Goal: Contribute content: Contribute content

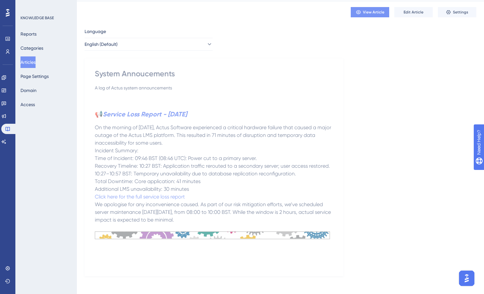
scroll to position [16, 0]
click at [412, 12] on span "Edit Article" at bounding box center [414, 12] width 20 height 5
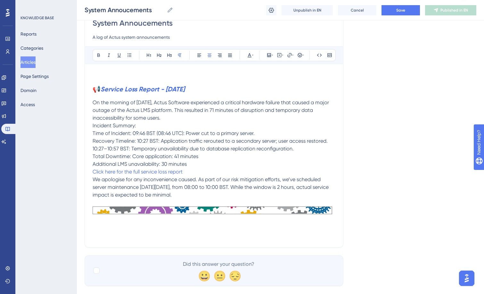
scroll to position [77, 0]
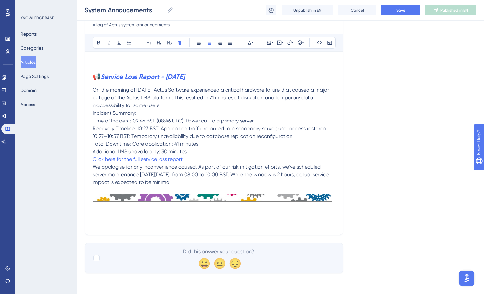
click at [243, 187] on p at bounding box center [214, 190] width 243 height 8
click at [270, 43] on icon at bounding box center [269, 43] width 4 height 4
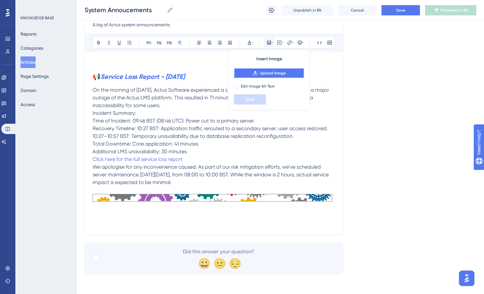
click at [269, 73] on span "Upload Image" at bounding box center [273, 72] width 26 height 5
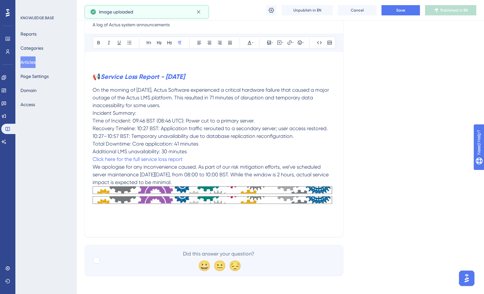
click at [306, 193] on img at bounding box center [214, 190] width 243 height 8
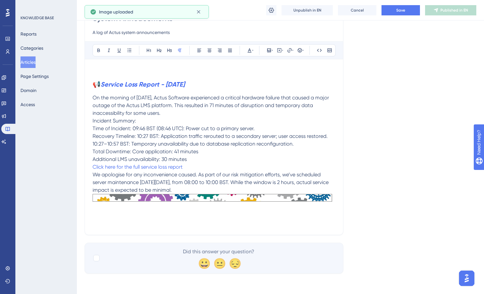
scroll to position [69, 0]
click at [228, 186] on p "We apologise for any inconvenience caused. As part of our risk mitigation effor…" at bounding box center [214, 182] width 243 height 23
click at [224, 189] on p "We apologise for any inconvenience caused. As part of our risk mitigation effor…" at bounding box center [214, 182] width 243 height 23
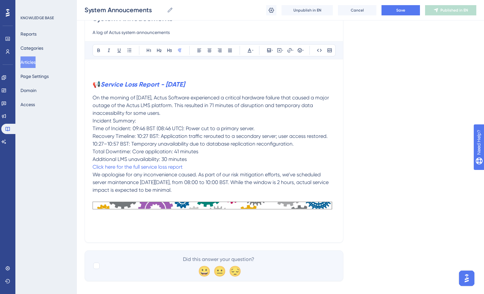
scroll to position [77, 0]
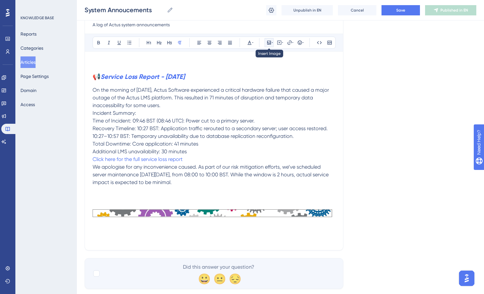
click at [268, 42] on icon at bounding box center [269, 42] width 5 height 5
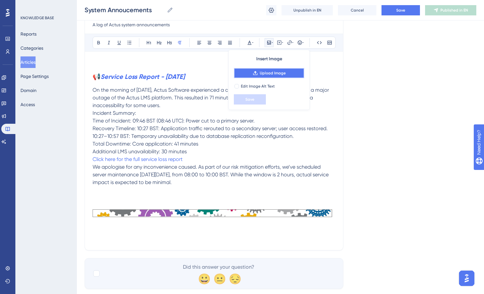
click at [266, 71] on span "Upload Image" at bounding box center [273, 72] width 26 height 5
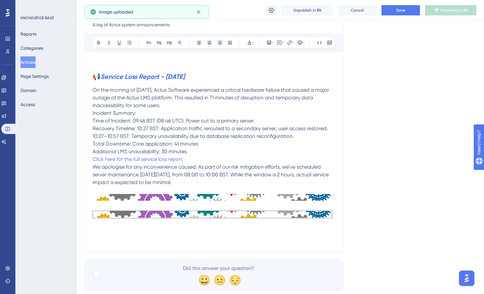
click at [292, 214] on img at bounding box center [214, 214] width 243 height 8
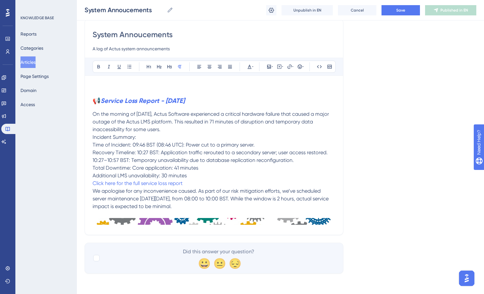
scroll to position [53, 0]
click at [396, 6] on button "Save" at bounding box center [401, 10] width 38 height 10
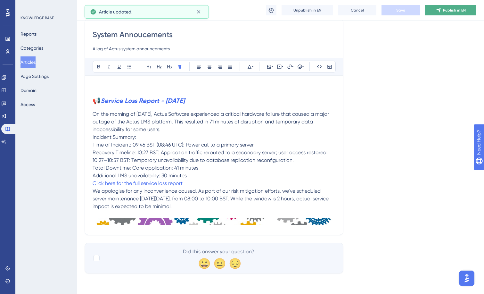
click at [460, 8] on span "Publish in EN" at bounding box center [454, 10] width 23 height 5
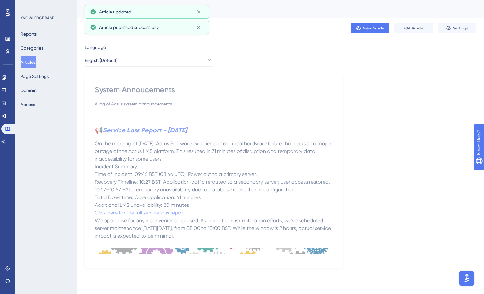
scroll to position [0, 0]
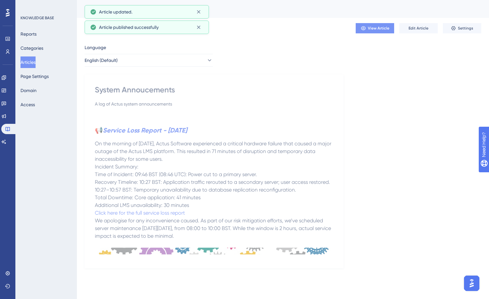
click at [381, 30] on span "View Article" at bounding box center [378, 28] width 21 height 5
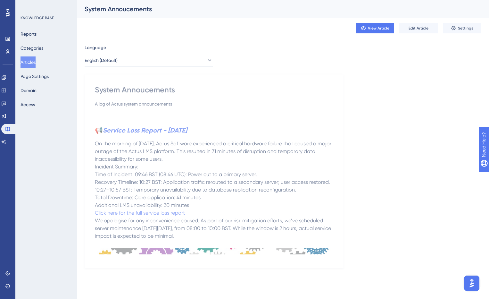
click at [195, 113] on p at bounding box center [214, 117] width 238 height 8
click at [429, 23] on button "Edit Article" at bounding box center [418, 28] width 38 height 10
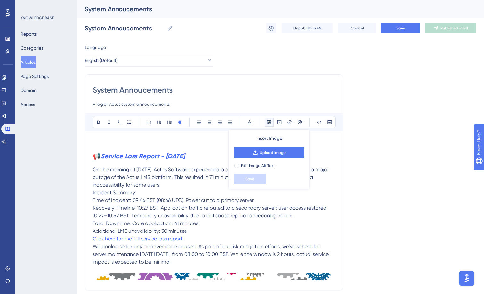
click at [366, 149] on div "Language English (Default) System Annoucements A log of Actus system announceme…" at bounding box center [281, 186] width 392 height 285
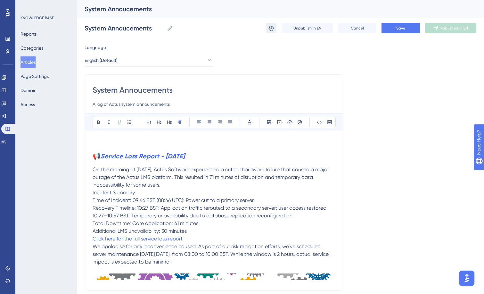
click at [271, 29] on icon at bounding box center [271, 28] width 6 height 6
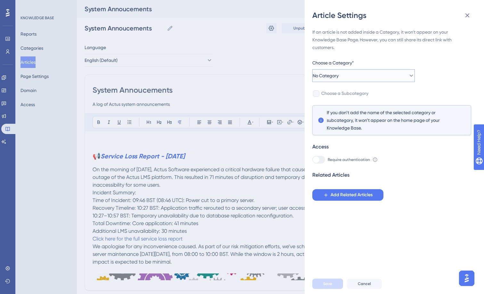
click at [350, 79] on button "No Category" at bounding box center [363, 75] width 103 height 13
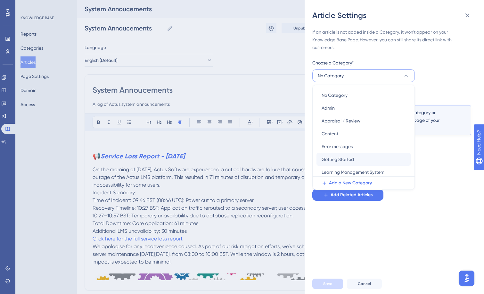
scroll to position [15, 0]
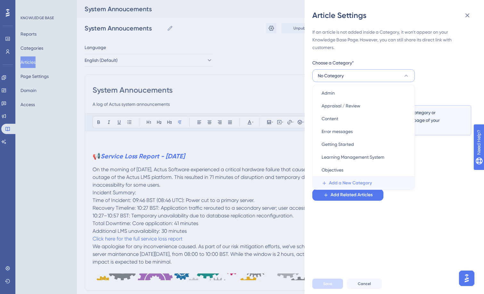
click at [342, 184] on span "Add a New Category" at bounding box center [350, 183] width 43 height 8
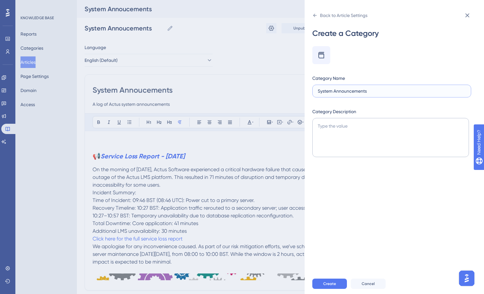
type input "System Announcements"
click at [323, 128] on textarea at bounding box center [390, 137] width 157 height 39
click at [380, 126] on textarea "A log of unexpected events or maintenance" at bounding box center [390, 137] width 157 height 39
click at [442, 128] on textarea "A log of unexpected events oand scheduled maintenance" at bounding box center [390, 137] width 157 height 39
click at [459, 127] on textarea "A log of unexpected events and scheduled maintenance that" at bounding box center [390, 137] width 157 height 39
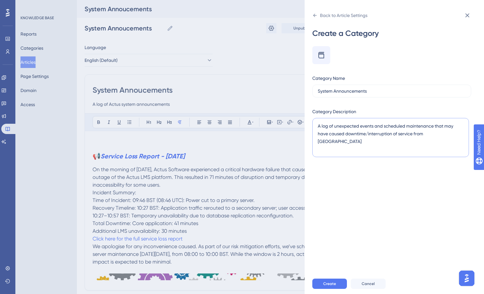
click at [383, 127] on textarea "A log of unexpected events and scheduled maintenance that may have caused downt…" at bounding box center [390, 137] width 157 height 39
click at [432, 136] on textarea "A log of unexpected events or scheduled maintenance that may have caused downti…" at bounding box center [390, 137] width 157 height 39
type textarea "A log of unexpected events or scheduled maintenance that may have caused downti…"
click at [335, 286] on span "Create" at bounding box center [329, 283] width 13 height 5
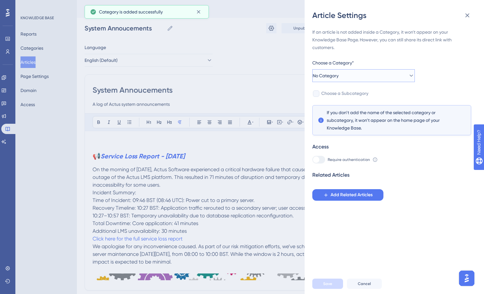
click at [352, 78] on button "No Category" at bounding box center [363, 75] width 103 height 13
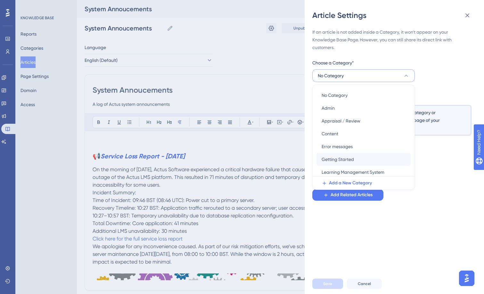
scroll to position [28, 0]
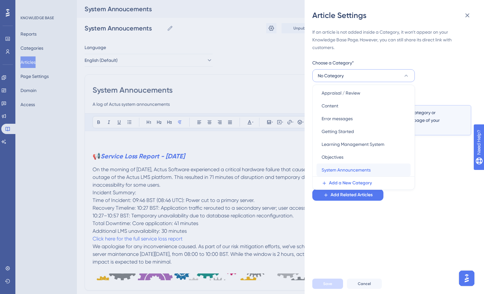
click at [351, 171] on span "System Announcements" at bounding box center [346, 170] width 49 height 8
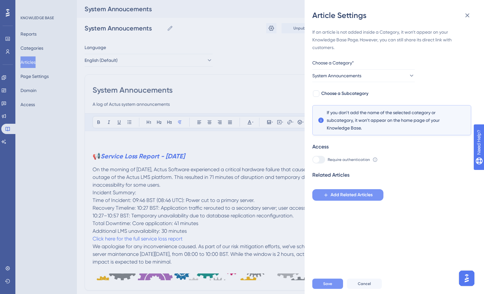
click at [340, 193] on span "Add Related Articles" at bounding box center [352, 195] width 42 height 8
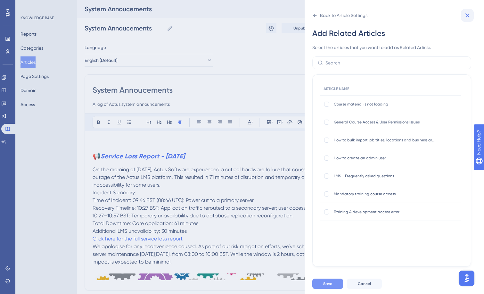
click at [465, 14] on icon at bounding box center [468, 16] width 8 height 8
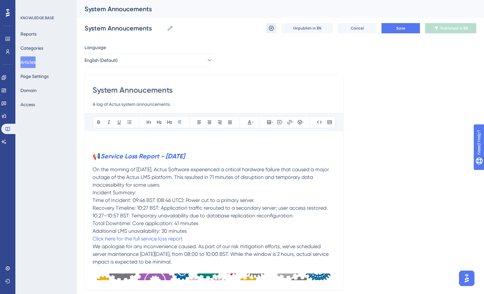
click at [268, 29] on icon at bounding box center [271, 28] width 6 height 6
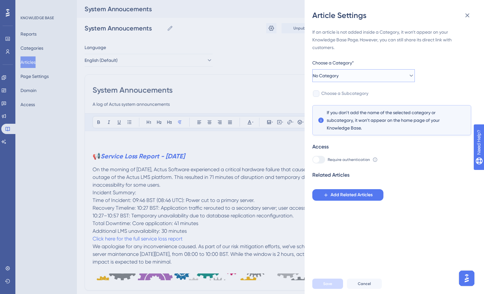
click at [332, 76] on span "No Category" at bounding box center [326, 76] width 26 height 8
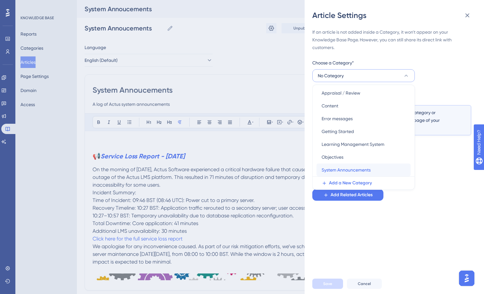
click at [347, 170] on span "System Announcements" at bounding box center [346, 170] width 49 height 8
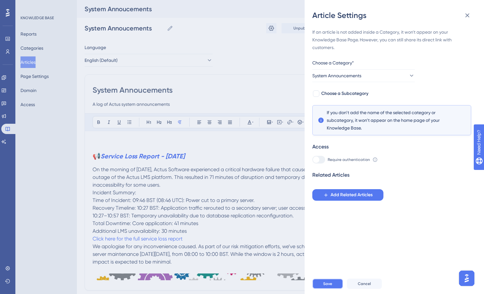
drag, startPoint x: 326, startPoint y: 285, endPoint x: 329, endPoint y: 280, distance: 6.0
click at [326, 285] on button "Save" at bounding box center [327, 283] width 31 height 10
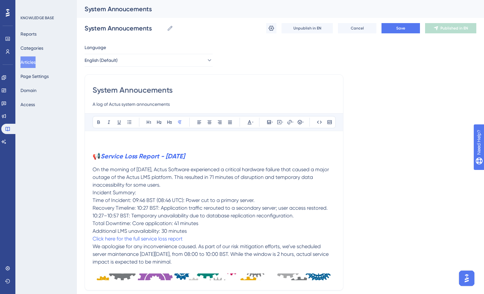
click at [189, 105] on input "A log of Actus system announcements" at bounding box center [214, 104] width 243 height 8
type input "A log of Actus system announcements."
click at [392, 29] on button "Save" at bounding box center [401, 28] width 38 height 10
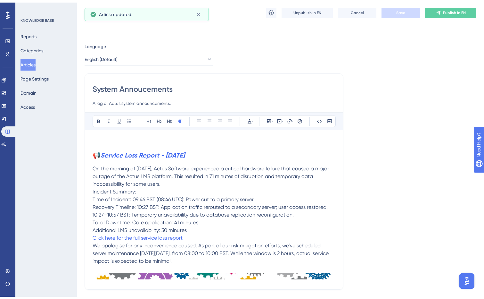
scroll to position [0, 0]
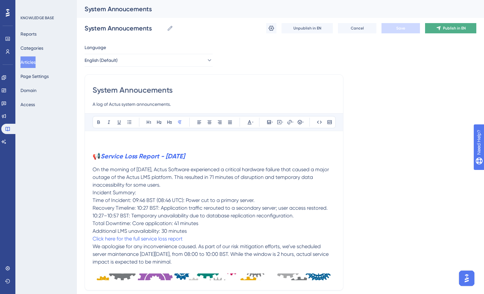
click at [441, 29] on button "Publish in EN" at bounding box center [450, 28] width 51 height 10
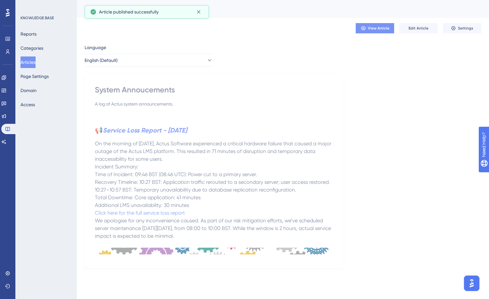
click at [386, 30] on span "View Article" at bounding box center [378, 28] width 21 height 5
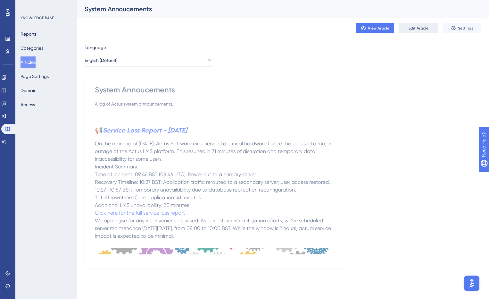
click at [426, 30] on span "Edit Article" at bounding box center [418, 28] width 20 height 5
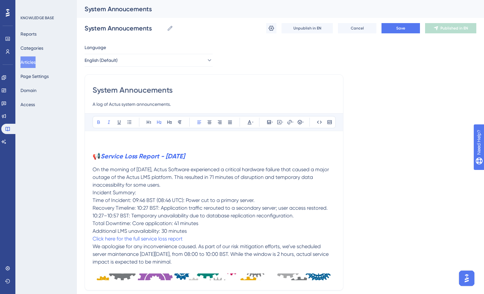
click at [185, 157] on strong "Service Loss Report - [DATE]" at bounding box center [143, 156] width 84 height 8
drag, startPoint x: 228, startPoint y: 157, endPoint x: 102, endPoint y: 158, distance: 125.9
click at [102, 158] on h2 "📢 Service Loss Report - 11th September 2025" at bounding box center [214, 155] width 243 height 19
click at [254, 153] on h2 "📢 Service Loss Report - 11th September 2025" at bounding box center [214, 155] width 243 height 19
drag, startPoint x: 228, startPoint y: 158, endPoint x: 102, endPoint y: 159, distance: 126.2
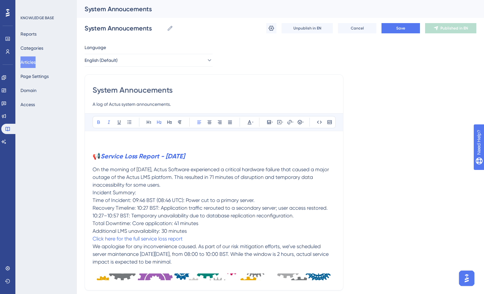
click at [102, 159] on h2 "📢 Service Loss Report - 11th September 2025" at bounding box center [214, 155] width 243 height 19
copy strong "Service Loss Report - [DATE]"
drag, startPoint x: 174, startPoint y: 89, endPoint x: 92, endPoint y: 91, distance: 82.0
click at [92, 91] on div "System Annoucements A log of Actus system announcements. Bold Italic Underline …" at bounding box center [214, 182] width 259 height 216
paste input "ervice Loss Report - 11th September 2025"
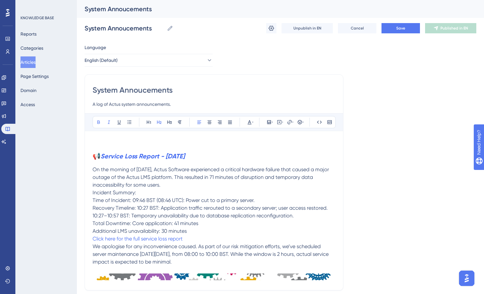
type input "Service Loss Report - [DATE]"
click at [171, 104] on input "A log of Actus system announcements." at bounding box center [214, 104] width 243 height 8
drag, startPoint x: 173, startPoint y: 105, endPoint x: 86, endPoint y: 105, distance: 86.5
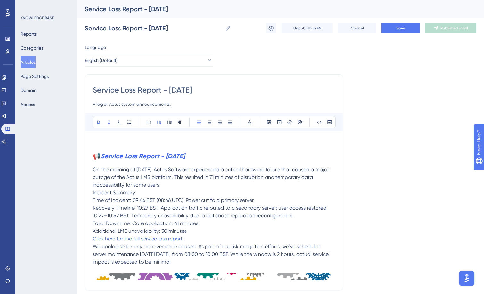
click at [86, 105] on div "Service Loss Report - 11th September 2025 A log of Actus system announcements. …" at bounding box center [214, 182] width 259 height 216
click at [387, 31] on button "Save" at bounding box center [401, 28] width 38 height 10
click at [132, 103] on input "Loss of Service to actus - 11th Sept 2025" at bounding box center [214, 104] width 243 height 8
type input "Loss of Service to Actus - 11th Sept 2025"
click at [404, 27] on span "Save" at bounding box center [400, 28] width 9 height 5
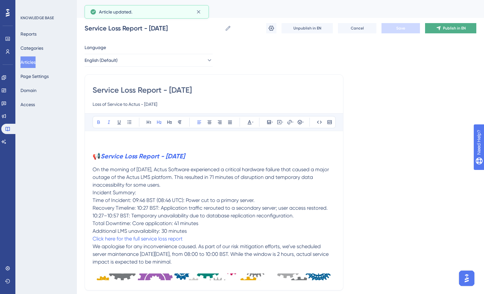
click at [448, 29] on span "Publish in EN" at bounding box center [454, 28] width 23 height 5
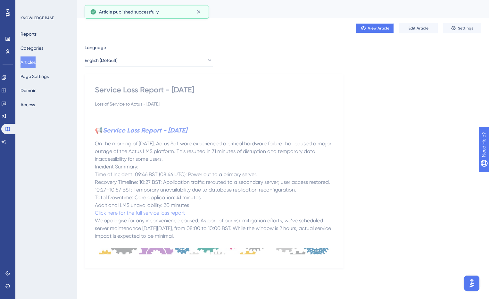
click at [381, 29] on span "View Article" at bounding box center [378, 28] width 21 height 5
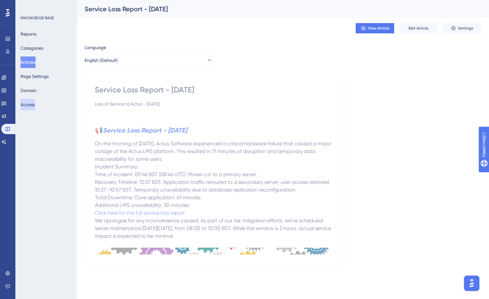
click at [31, 106] on button "Access" at bounding box center [28, 105] width 14 height 12
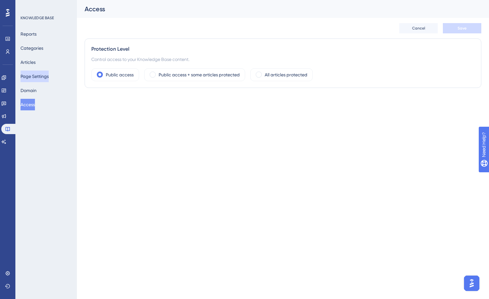
click at [42, 78] on button "Page Settings" at bounding box center [35, 76] width 28 height 12
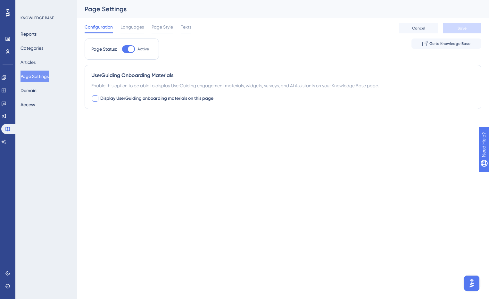
click at [106, 99] on span "Display UserGuiding onboarding materials on this page" at bounding box center [156, 99] width 113 height 8
checkbox input "true"
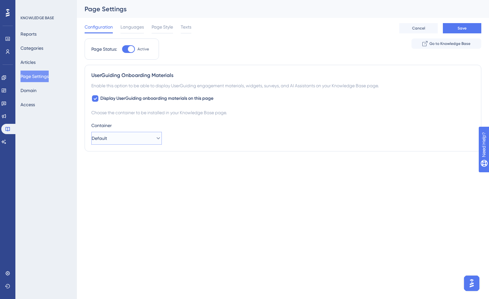
click at [118, 137] on button "Default" at bounding box center [126, 138] width 70 height 13
click at [463, 26] on span "Save" at bounding box center [462, 28] width 9 height 5
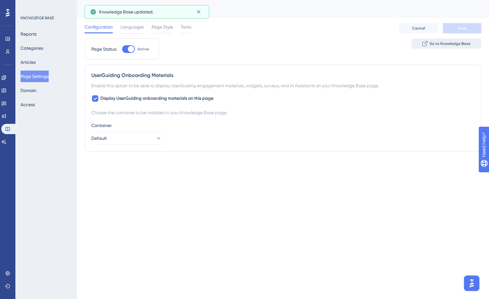
click at [454, 44] on span "Go to Knowledge Base" at bounding box center [449, 43] width 41 height 5
click at [36, 59] on button "Articles" at bounding box center [28, 62] width 15 height 12
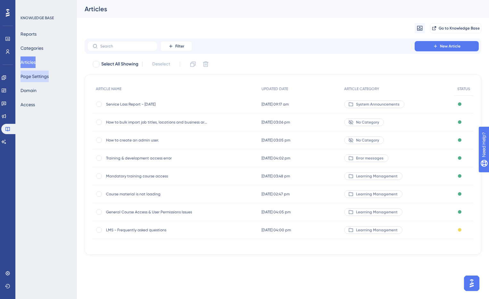
click at [37, 80] on button "Page Settings" at bounding box center [35, 76] width 28 height 12
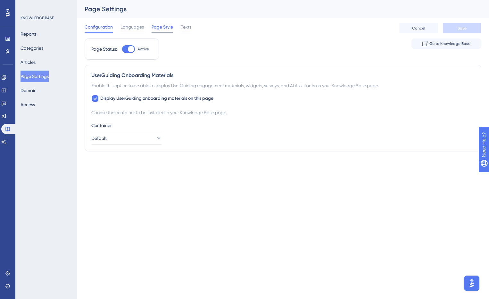
click at [165, 29] on span "Page Style" at bounding box center [162, 27] width 21 height 8
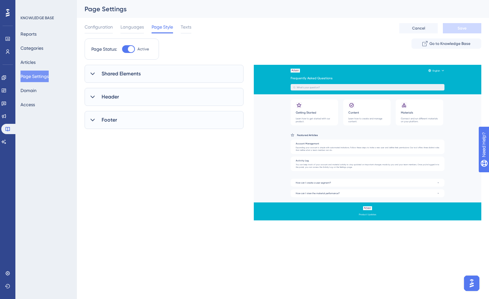
click at [93, 120] on icon at bounding box center [92, 120] width 4 height 3
click at [93, 120] on icon at bounding box center [92, 120] width 6 height 6
click at [92, 99] on icon at bounding box center [92, 97] width 6 height 6
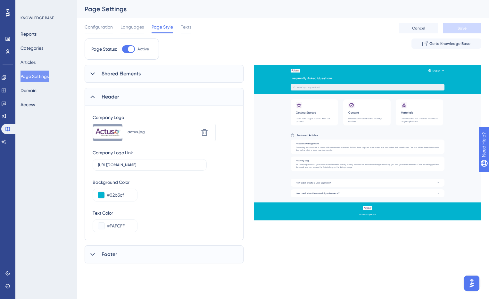
click at [92, 99] on icon at bounding box center [92, 97] width 6 height 6
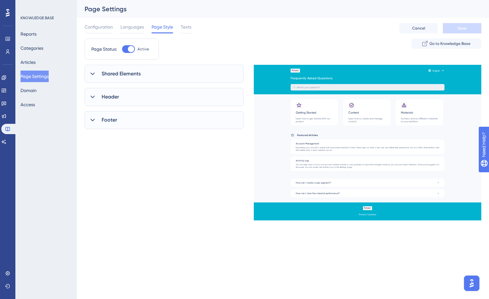
click at [93, 75] on icon at bounding box center [92, 73] width 6 height 6
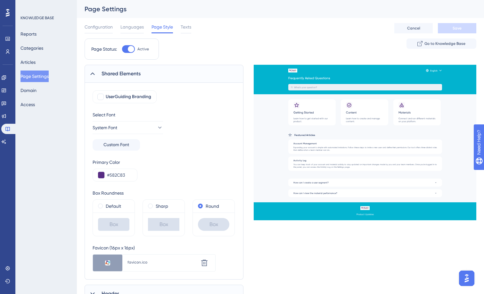
click at [93, 75] on icon at bounding box center [92, 73] width 6 height 6
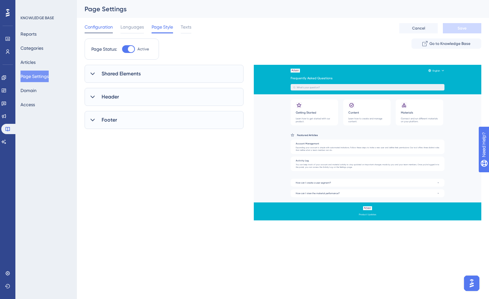
click at [101, 29] on span "Configuration" at bounding box center [99, 27] width 28 height 8
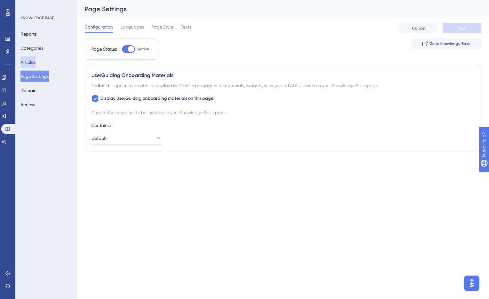
click at [32, 59] on button "Articles" at bounding box center [28, 62] width 15 height 12
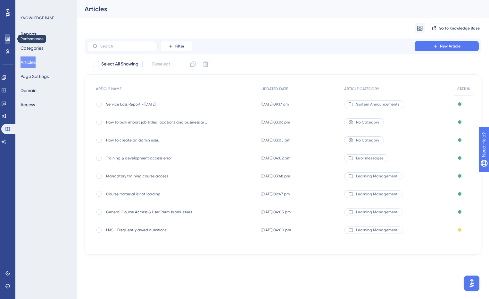
click at [10, 37] on link at bounding box center [7, 39] width 5 height 10
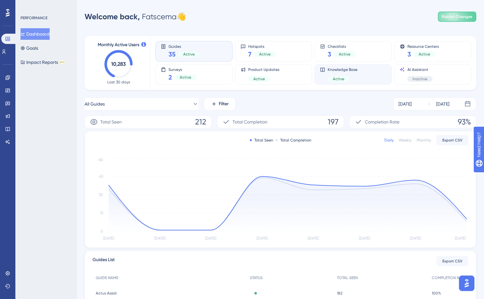
click at [323, 77] on div "Knowledge Base Active" at bounding box center [353, 74] width 66 height 15
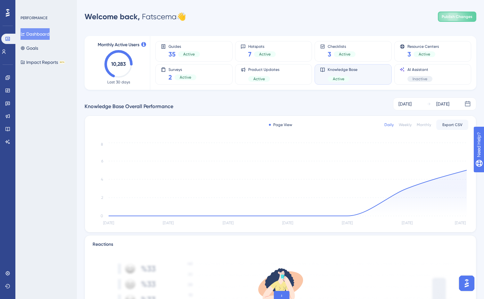
click at [425, 128] on div "Daily Weekly Monthly Export CSV" at bounding box center [426, 125] width 84 height 10
click at [424, 126] on div "Monthly" at bounding box center [424, 124] width 14 height 5
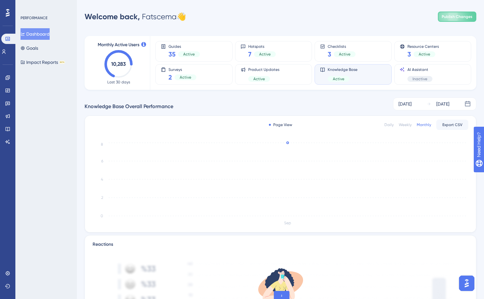
click at [399, 124] on div "Daily Weekly Monthly Export CSV" at bounding box center [426, 125] width 84 height 10
click at [400, 124] on div "Weekly" at bounding box center [405, 124] width 13 height 5
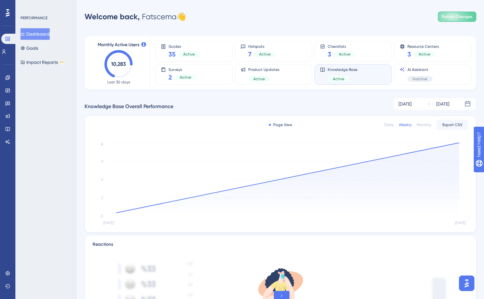
click at [391, 125] on div "Daily" at bounding box center [388, 124] width 9 height 5
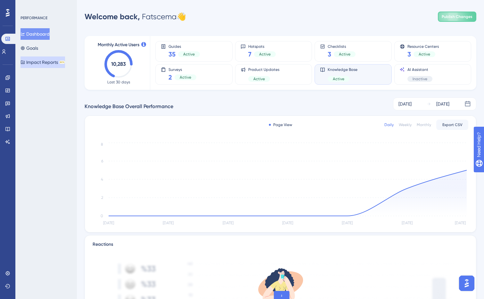
click at [35, 59] on button "Impact Reports BETA" at bounding box center [43, 62] width 45 height 12
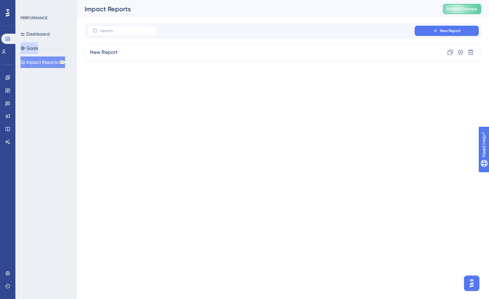
click at [35, 50] on button "Goals" at bounding box center [30, 48] width 18 height 12
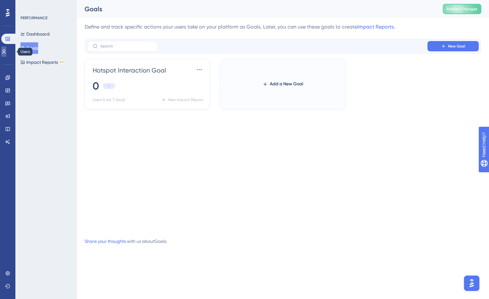
click at [6, 52] on link at bounding box center [3, 51] width 5 height 10
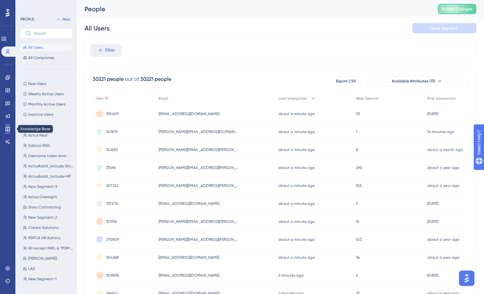
click at [10, 130] on icon at bounding box center [7, 129] width 4 height 4
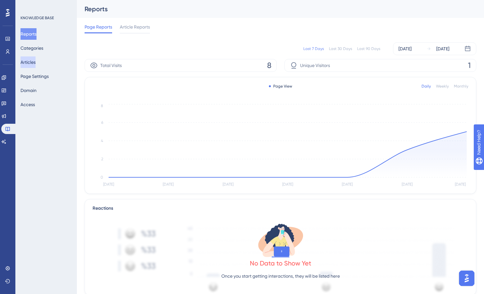
click at [36, 63] on button "Articles" at bounding box center [28, 62] width 15 height 12
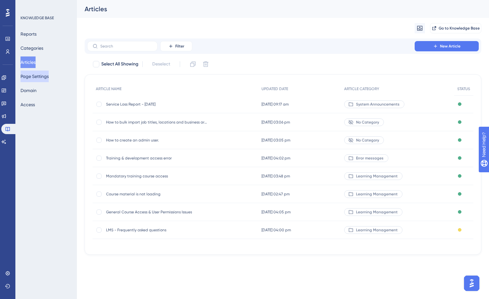
click at [37, 75] on button "Page Settings" at bounding box center [35, 76] width 28 height 12
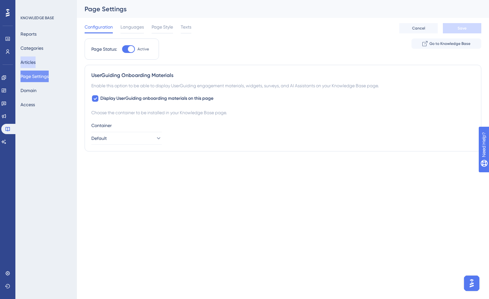
click at [33, 57] on button "Articles" at bounding box center [28, 62] width 15 height 12
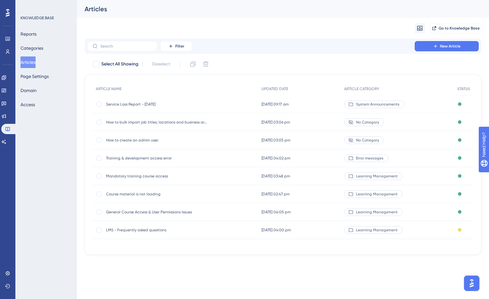
click at [132, 232] on div "LMS - Frequently asked questions LMS - Frequently asked questions" at bounding box center [157, 230] width 103 height 18
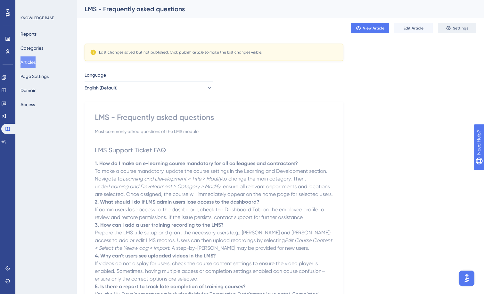
click at [452, 29] on button "Settings" at bounding box center [457, 28] width 38 height 10
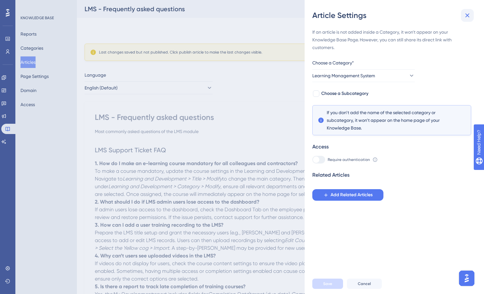
click at [468, 19] on icon at bounding box center [468, 16] width 8 height 8
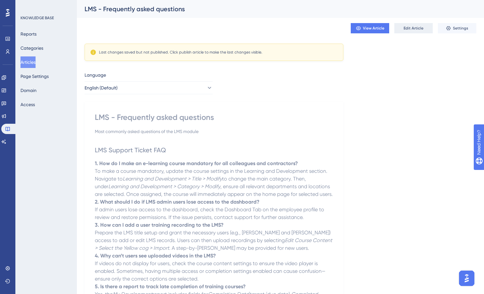
click at [413, 27] on span "Edit Article" at bounding box center [414, 28] width 20 height 5
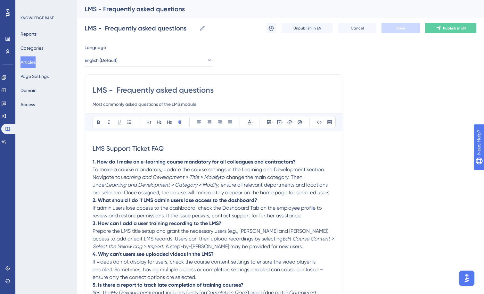
click at [114, 164] on strong "1. How do I make an e-learning course mandatory for all colleagues and contract…" at bounding box center [194, 162] width 203 height 6
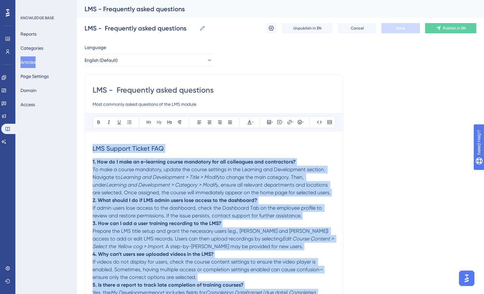
copy div "LMS Support Ticket FAQ 1. How do I make an e-learning course mandatory for all …"
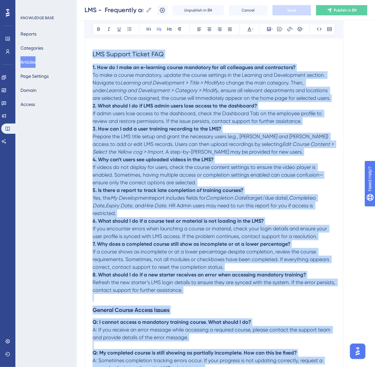
scroll to position [72, 0]
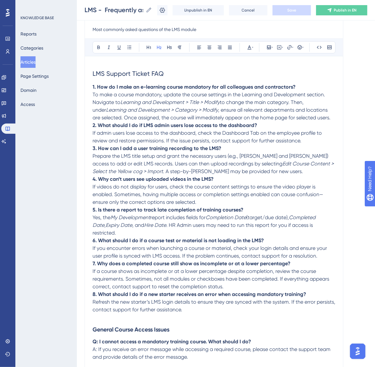
click at [347, 75] on div "Language English (Default) LMS - Frequently asked questions Most commonly asked…" at bounding box center [226, 352] width 283 height 767
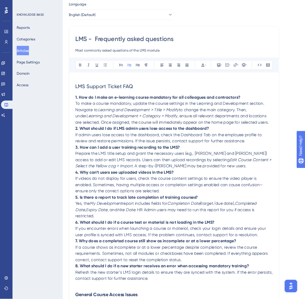
scroll to position [0, 0]
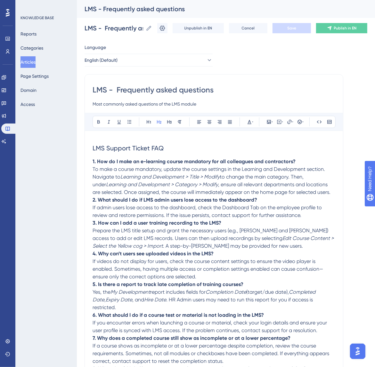
click at [36, 60] on button "Articles" at bounding box center [28, 62] width 15 height 12
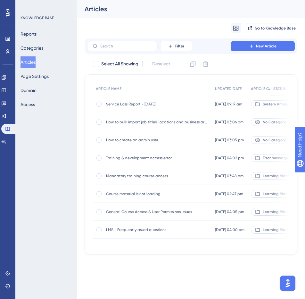
click at [136, 213] on span "General Course Access & User Permissions Issues" at bounding box center [157, 211] width 103 height 5
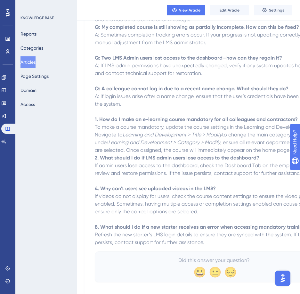
scroll to position [90, 0]
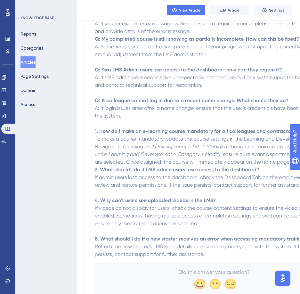
click at [36, 62] on button "Articles" at bounding box center [28, 62] width 15 height 12
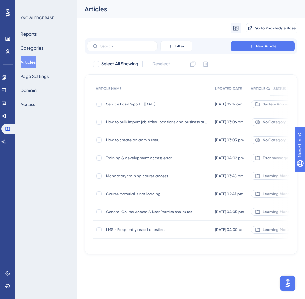
click at [167, 13] on div "Articles" at bounding box center [183, 8] width 197 height 9
click at [180, 22] on div "Migrate from Go to Knowledge Base" at bounding box center [191, 28] width 213 height 21
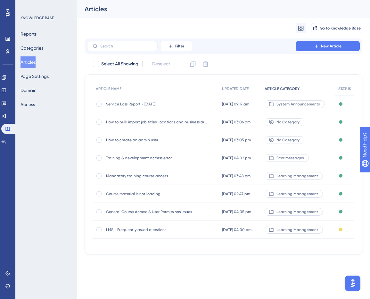
click at [290, 90] on span "ARTICLE CATEGORY" at bounding box center [282, 88] width 35 height 5
click at [133, 178] on span "Mandatory training course access" at bounding box center [157, 175] width 103 height 5
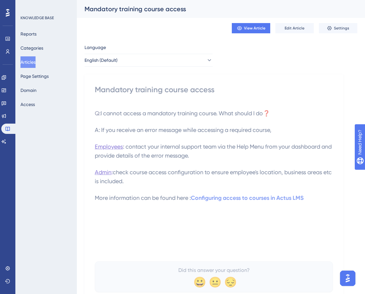
click at [159, 134] on h3 "A: If you receive an error message while accessing a required course," at bounding box center [214, 130] width 238 height 17
click at [290, 28] on span "Edit Article" at bounding box center [295, 28] width 20 height 5
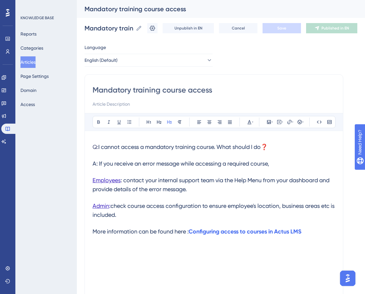
click at [135, 91] on input "Mandatory training course access" at bounding box center [214, 90] width 243 height 10
drag, startPoint x: 137, startPoint y: 92, endPoint x: 86, endPoint y: 91, distance: 50.6
click at [86, 91] on div "Mandatory training course access Bold Italic Underline Bullet Point Heading 1 H…" at bounding box center [214, 186] width 259 height 224
click at [111, 90] on input "Mandatory training course access" at bounding box center [214, 90] width 243 height 10
click at [31, 50] on button "Categories" at bounding box center [32, 48] width 23 height 12
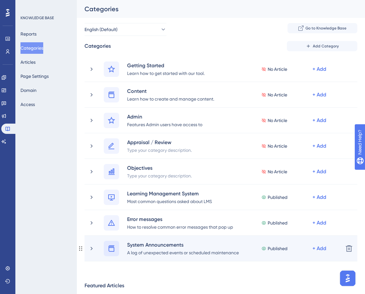
click at [110, 249] on icon at bounding box center [112, 249] width 8 height 8
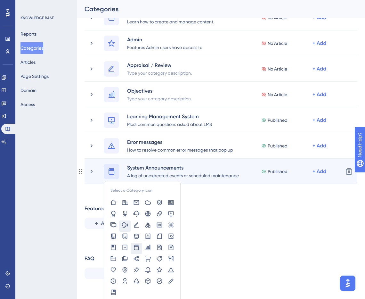
scroll to position [89, 0]
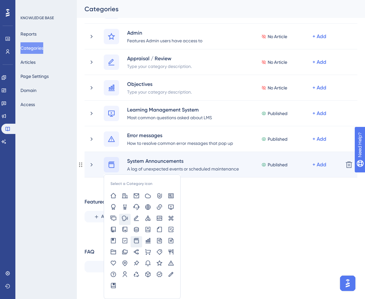
click at [124, 215] on icon at bounding box center [125, 218] width 6 height 6
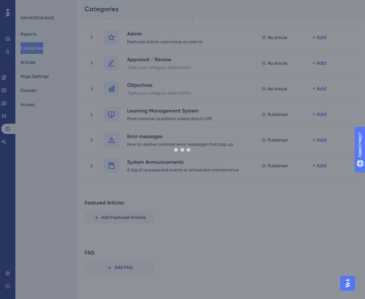
scroll to position [83, 0]
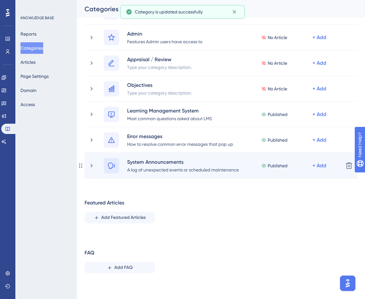
click at [109, 167] on icon at bounding box center [111, 165] width 7 height 6
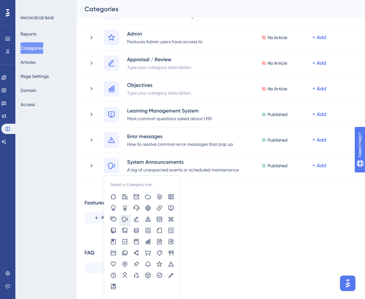
click at [205, 221] on div "Featured Articles Add Featured Articles" at bounding box center [221, 211] width 273 height 24
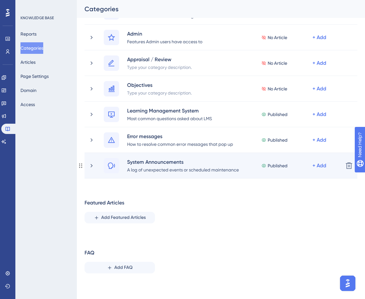
scroll to position [51, 0]
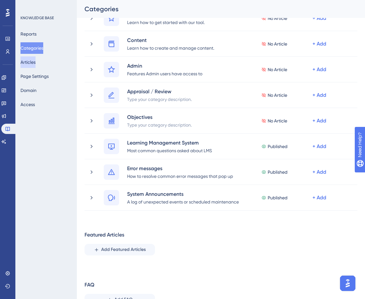
click at [31, 59] on button "Articles" at bounding box center [28, 62] width 15 height 12
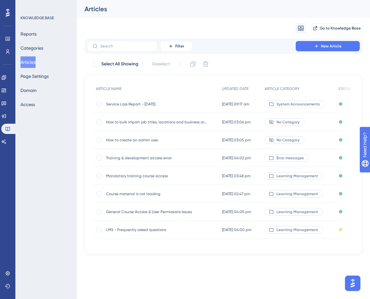
click at [119, 175] on span "Mandatory training course access" at bounding box center [157, 175] width 103 height 5
click at [130, 212] on span "General Course Access & User Permissions Issues" at bounding box center [157, 211] width 103 height 5
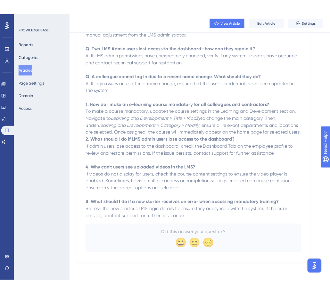
scroll to position [122, 0]
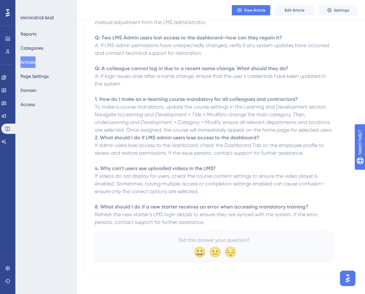
click at [145, 261] on div "Did this answer your question? 😀 😐 😔" at bounding box center [214, 246] width 238 height 31
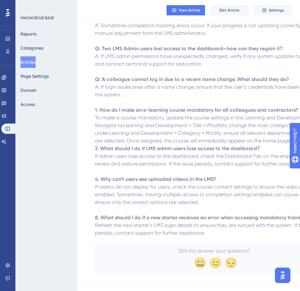
scroll to position [125, 0]
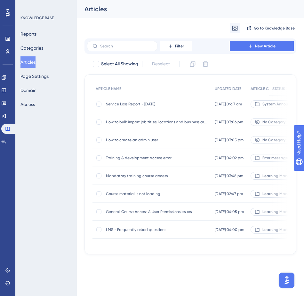
click at [124, 194] on span "Course material is not loading" at bounding box center [157, 193] width 103 height 5
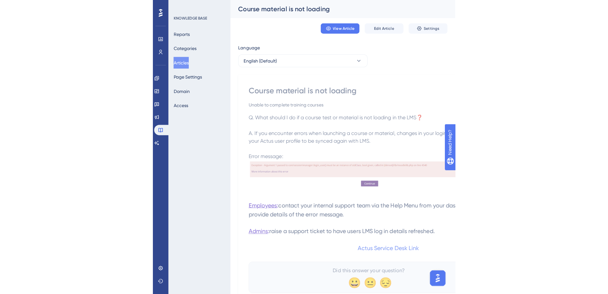
scroll to position [28, 0]
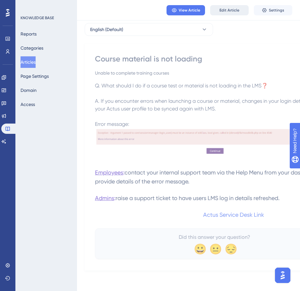
click at [230, 12] on span "Edit Article" at bounding box center [229, 10] width 20 height 5
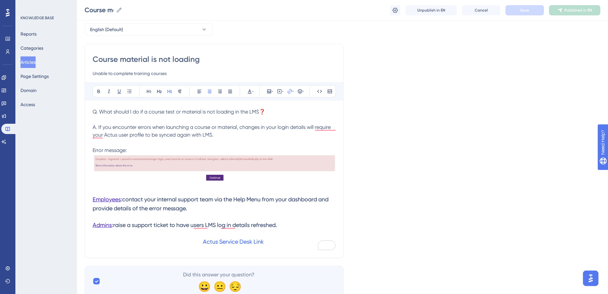
click at [181, 112] on span "Q. What should I do if a course test or material is not loading in the LMS❓" at bounding box center [179, 112] width 173 height 6
click at [304, 15] on button "Save" at bounding box center [524, 10] width 38 height 10
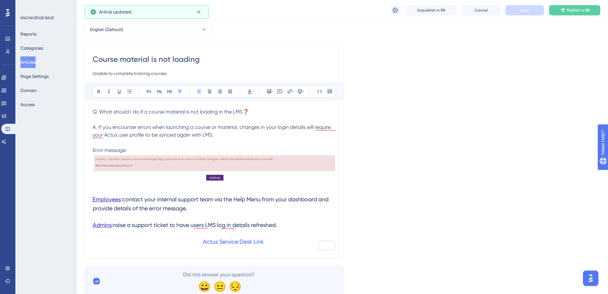
click at [36, 66] on button "Articles" at bounding box center [28, 62] width 15 height 12
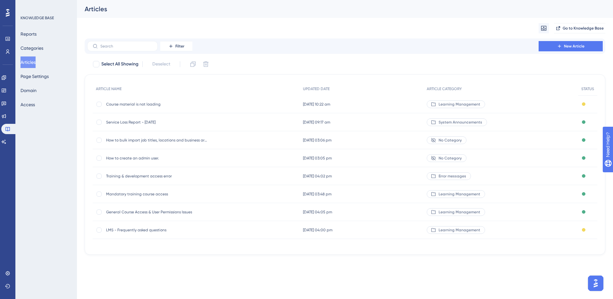
click at [127, 103] on span "Course material is not loading" at bounding box center [157, 104] width 103 height 5
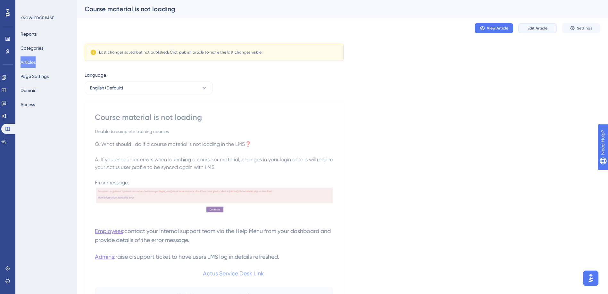
click at [304, 26] on span "Edit Article" at bounding box center [537, 28] width 20 height 5
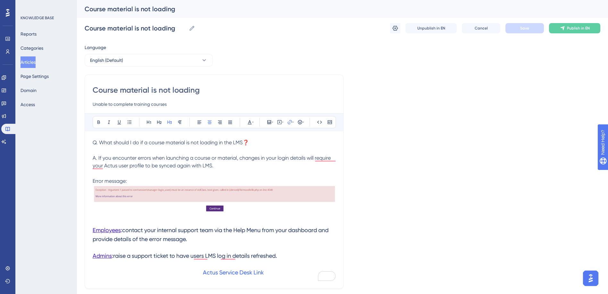
click at [177, 104] on input "Unable to complete training courses" at bounding box center [214, 104] width 243 height 8
type input "Unable to complete training courses due to error message"
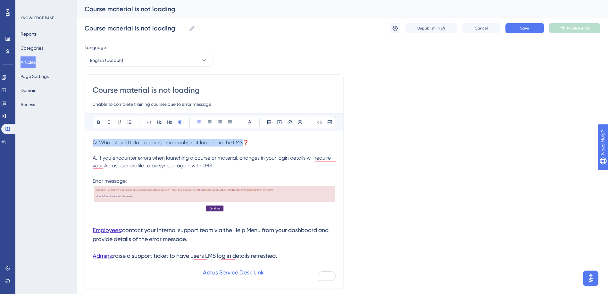
drag, startPoint x: 94, startPoint y: 143, endPoint x: 242, endPoint y: 145, distance: 148.4
click at [242, 145] on span "Q. What should I do if a course material is not loading in the LMS❓" at bounding box center [171, 142] width 156 height 6
click at [99, 122] on icon at bounding box center [98, 122] width 5 height 5
click at [261, 145] on p "Q. What should I do if a course material is not loading in the LMS ❓" at bounding box center [214, 143] width 243 height 8
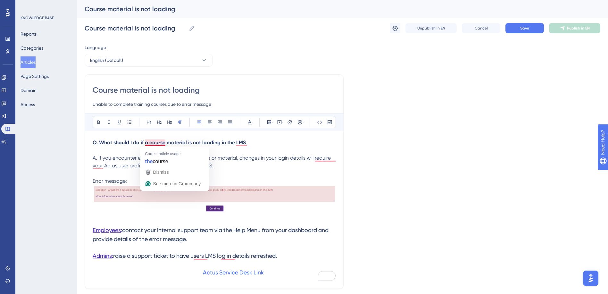
click at [148, 141] on strong "Q. What should I do if a course material is not loading in the LMS" at bounding box center [169, 142] width 153 height 6
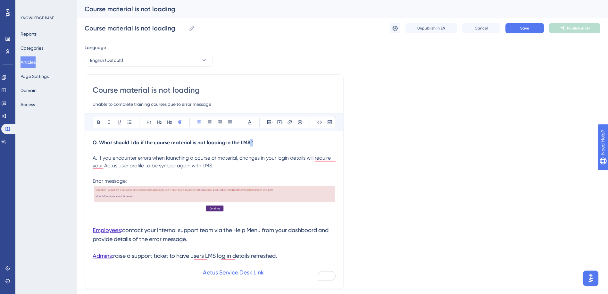
click at [251, 143] on p "Q. What should I do if the course material is not loading in the LMS ?" at bounding box center [214, 143] width 243 height 8
click at [98, 122] on icon at bounding box center [98, 122] width 3 height 4
click at [217, 158] on span "A. If you encounter errors when launching a course or material, changes in your…" at bounding box center [216, 162] width 247 height 14
click at [193, 158] on span "A. If you encounter errors when launching a course material, changes in your lo…" at bounding box center [213, 162] width 241 height 14
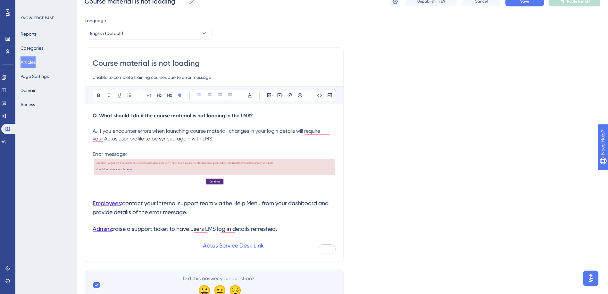
scroll to position [51, 0]
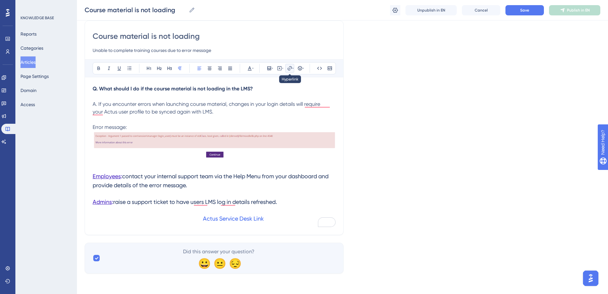
click at [292, 69] on icon at bounding box center [292, 68] width 1 height 5
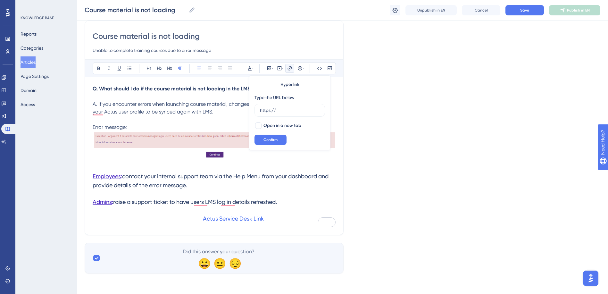
click at [304, 113] on div "Course material is not loading Unable to complete training courses due to error…" at bounding box center [214, 128] width 259 height 214
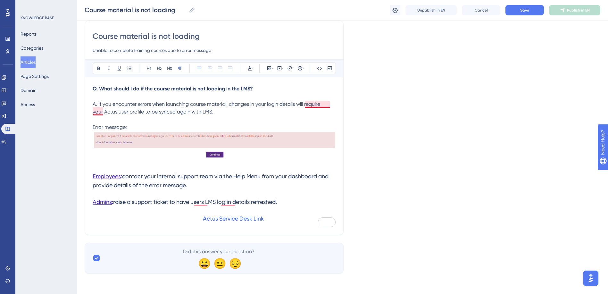
click at [304, 107] on p "A. If you encounter errors when launching course material, changes in your logi…" at bounding box center [214, 104] width 243 height 23
click at [93, 112] on span "A. If you encounter errors when launching course material, changes in your logi…" at bounding box center [211, 108] width 236 height 14
click at [152, 115] on p "A. If you encounter errors when launching course material, changes in your logi…" at bounding box center [214, 104] width 243 height 23
click at [304, 12] on span "Save" at bounding box center [524, 10] width 9 height 5
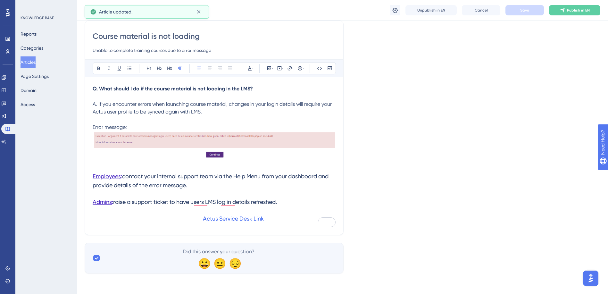
click at [32, 65] on button "Articles" at bounding box center [28, 62] width 15 height 12
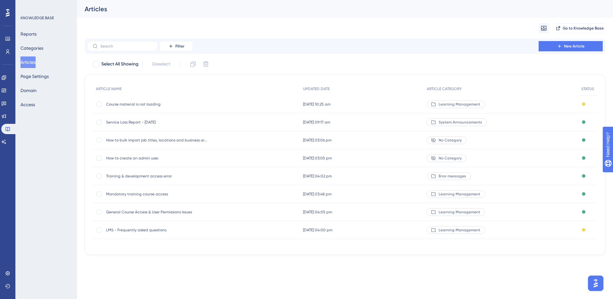
click at [136, 176] on span "Training & development access error" at bounding box center [157, 175] width 103 height 5
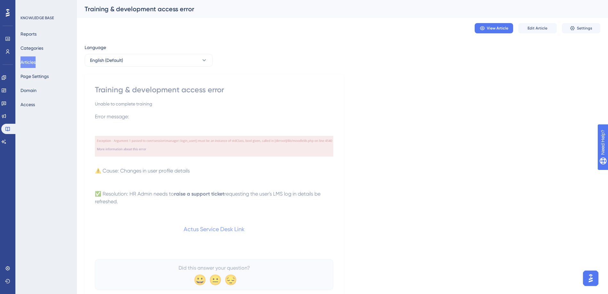
click at [31, 65] on button "Articles" at bounding box center [28, 62] width 15 height 12
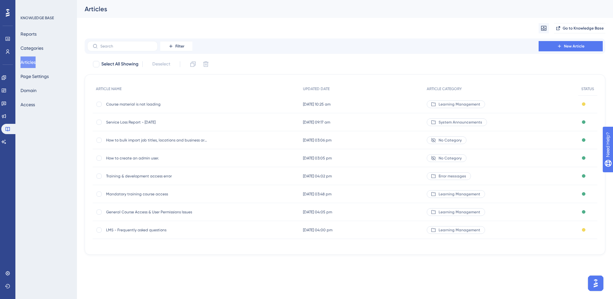
click at [124, 105] on span "Course material is not loading" at bounding box center [157, 104] width 103 height 5
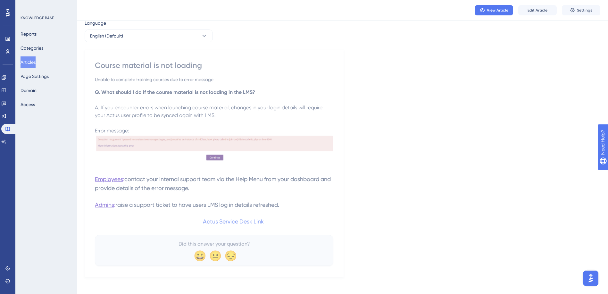
scroll to position [53, 0]
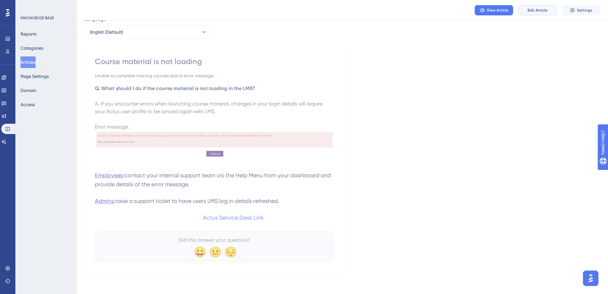
click at [304, 12] on span "Edit Article" at bounding box center [537, 10] width 20 height 5
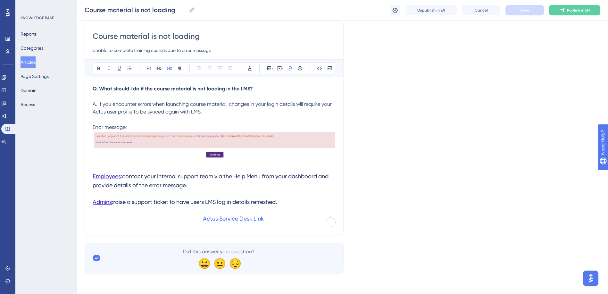
scroll to position [50, 0]
drag, startPoint x: 267, startPoint y: 221, endPoint x: 195, endPoint y: 220, distance: 72.1
click at [195, 220] on h3 "Actus Service Desk Link" at bounding box center [214, 219] width 243 height 17
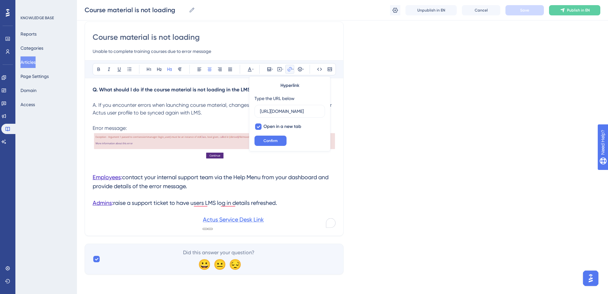
scroll to position [0, 68]
click at [33, 35] on button "Reports" at bounding box center [29, 34] width 16 height 12
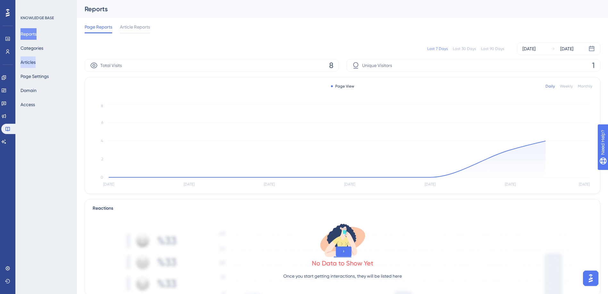
click at [35, 62] on button "Articles" at bounding box center [28, 62] width 15 height 12
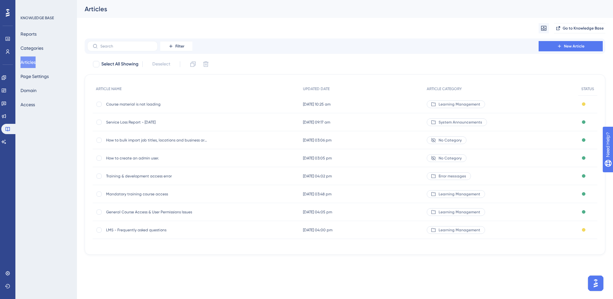
click at [131, 175] on span "Training & development access error" at bounding box center [157, 175] width 103 height 5
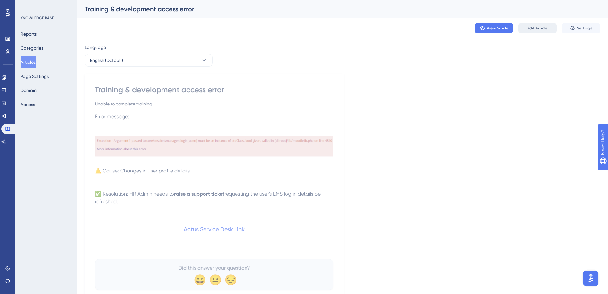
click at [304, 30] on span "Edit Article" at bounding box center [537, 28] width 20 height 5
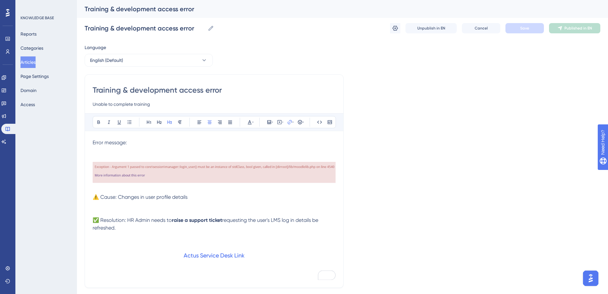
click at [154, 105] on input "Unable to complete training" at bounding box center [214, 104] width 243 height 8
type input "Unable to complete training/course not loading"
click at [304, 26] on span "Save" at bounding box center [524, 28] width 9 height 5
click at [93, 144] on span "Error message:" at bounding box center [110, 142] width 34 height 6
click at [304, 26] on span "Save" at bounding box center [524, 28] width 9 height 5
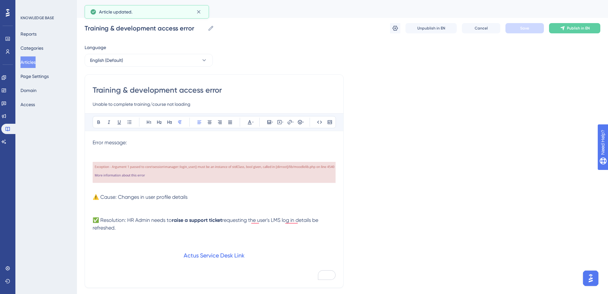
click at [31, 60] on button "Articles" at bounding box center [28, 62] width 15 height 12
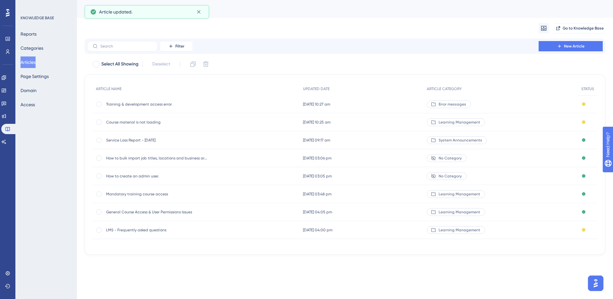
click at [126, 121] on span "Course material is not loading" at bounding box center [157, 122] width 103 height 5
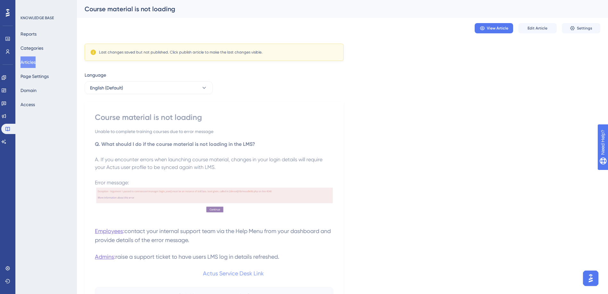
click at [29, 64] on button "Articles" at bounding box center [28, 62] width 15 height 12
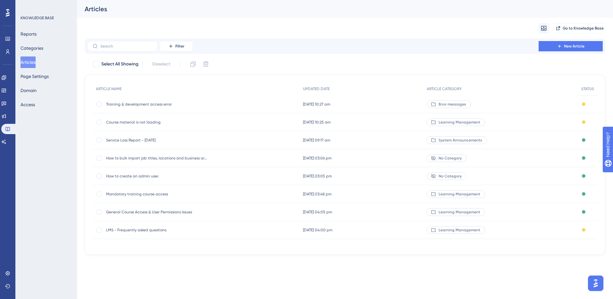
click at [118, 104] on span "Training & development access error" at bounding box center [157, 104] width 103 height 5
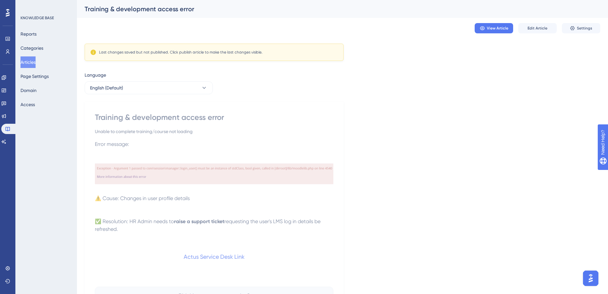
click at [94, 135] on div "Training & development access error Unable to complete training/course not load…" at bounding box center [214, 215] width 259 height 227
click at [304, 29] on span "Edit Article" at bounding box center [537, 28] width 20 height 5
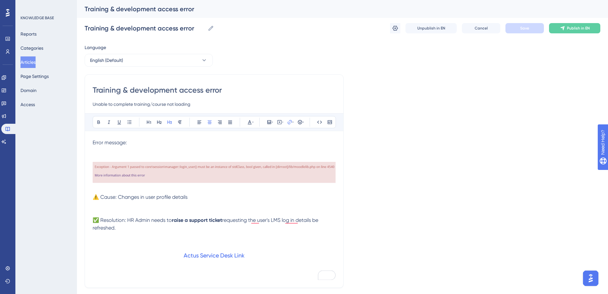
click at [94, 143] on span "Error message:" at bounding box center [110, 142] width 34 height 6
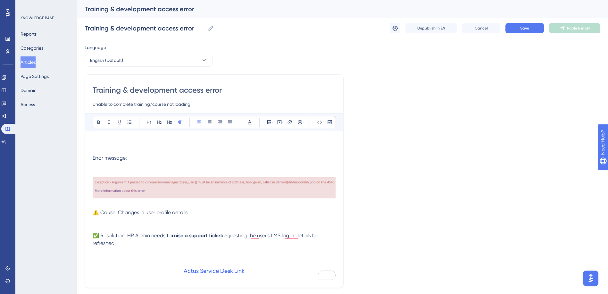
click at [96, 169] on p "Error message: Exception - Argument 1 passed to core\session\manager::login_use…" at bounding box center [214, 161] width 243 height 15
click at [102, 165] on span "Exception - Argument 1 passed to core\session\manager::login_user() must be an …" at bounding box center [205, 162] width 225 height 14
click at [97, 168] on span "Exception - Argument 1 passed to core\session\manager::login_user() must be an …" at bounding box center [205, 162] width 225 height 14
click at [133, 170] on p "To enrich screen reader interactions, please activate Accessibility in Grammarl…" at bounding box center [214, 173] width 243 height 8
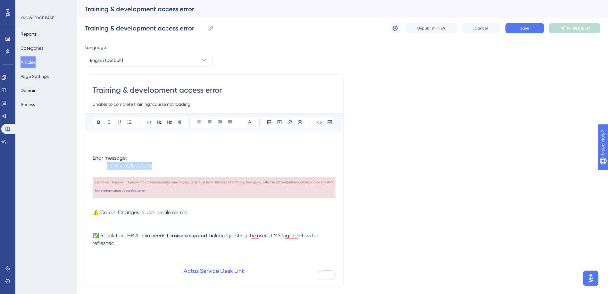
drag, startPoint x: 105, startPoint y: 168, endPoint x: 146, endPoint y: 169, distance: 40.7
click at [149, 169] on p "Error message: Exception - Argument 1 passed to core\session\manager::login_use…" at bounding box center [214, 161] width 243 height 15
click at [163, 171] on p "To enrich screen reader interactions, please activate Accessibility in Grammarl…" at bounding box center [214, 173] width 243 height 8
drag, startPoint x: 93, startPoint y: 166, endPoint x: 304, endPoint y: 182, distance: 211.8
click at [304, 182] on div "Error message: Exception - Argument 1 passed to core\session\manager::login_use…" at bounding box center [214, 209] width 243 height 141
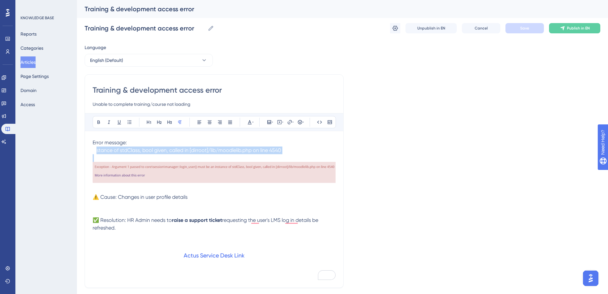
drag, startPoint x: 94, startPoint y: 148, endPoint x: 275, endPoint y: 161, distance: 181.8
click at [275, 161] on div "Error message: Exception - Argument 1 passed to core\session\manager::login_use…" at bounding box center [214, 209] width 243 height 141
click at [187, 152] on span "Exception - Argument 1 passed to core\session\manager::login_user() must be an …" at bounding box center [205, 146] width 225 height 14
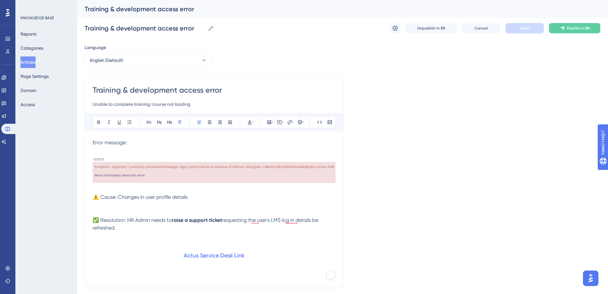
click at [104, 149] on span "Exception - Argument 1 passed to core\session\manager::login_user() must be an …" at bounding box center [205, 146] width 225 height 14
drag, startPoint x: 92, startPoint y: 151, endPoint x: 101, endPoint y: 151, distance: 8.3
click at [101, 151] on div "Training & development access error Unable to complete training/course not load…" at bounding box center [214, 180] width 259 height 213
drag, startPoint x: 98, startPoint y: 151, endPoint x: 328, endPoint y: 154, distance: 229.7
click at [304, 154] on p "Error message: Exception - Argument 1 passed to core\session\manager::login_use…" at bounding box center [214, 146] width 243 height 15
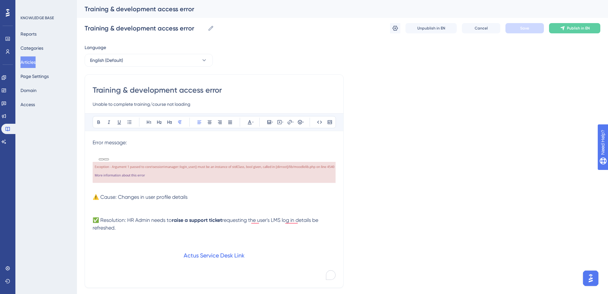
click at [158, 149] on span "Exception - Argument 1 passed to core\session\manager::login_user() must be an …" at bounding box center [205, 146] width 225 height 14
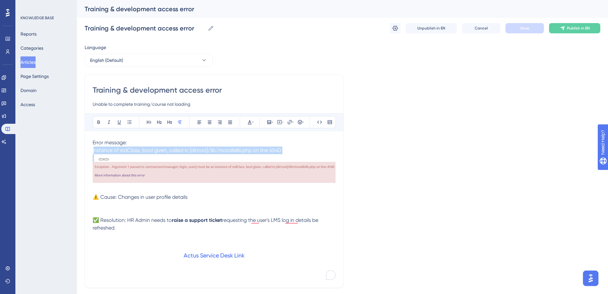
drag, startPoint x: 93, startPoint y: 150, endPoint x: 288, endPoint y: 155, distance: 195.2
click at [288, 155] on div "Error message: Exception - Argument 1 passed to core\session\manager::login_use…" at bounding box center [214, 209] width 243 height 141
click at [246, 120] on button at bounding box center [249, 122] width 9 height 9
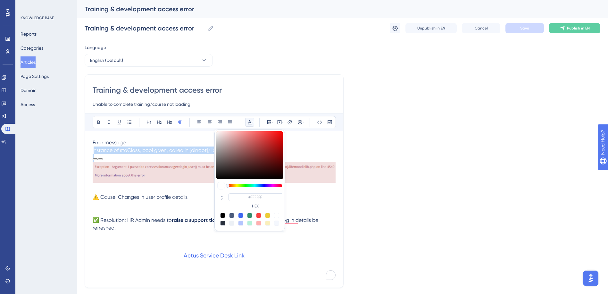
click at [223, 214] on div at bounding box center [222, 215] width 5 height 5
type input "#000000"
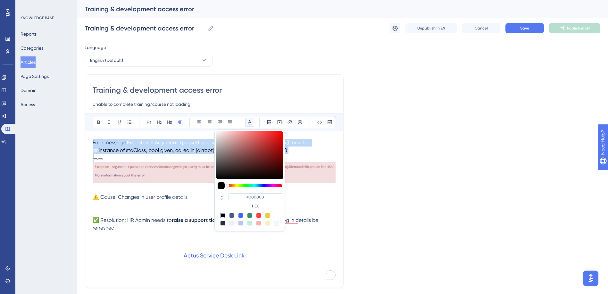
click at [221, 185] on div at bounding box center [221, 186] width 8 height 8
click at [190, 153] on span "instance of stdClass, bool given, called in [dirroot]/lib/moodlelib.php on line…" at bounding box center [193, 150] width 188 height 6
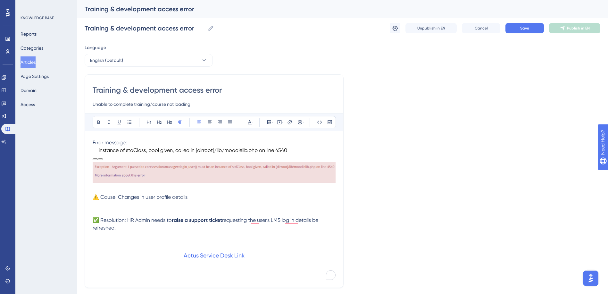
click at [99, 152] on span "instance of stdClass, bool given, called in [dirroot]/lib/moodlelib.php on line…" at bounding box center [193, 150] width 188 height 6
drag, startPoint x: 115, startPoint y: 153, endPoint x: 76, endPoint y: 152, distance: 39.1
click at [77, 152] on div "Performance Users Engagement Widgets Feedback Product Updates Knowledge Base AI…" at bounding box center [342, 168] width 531 height 336
click at [250, 123] on icon at bounding box center [249, 122] width 5 height 5
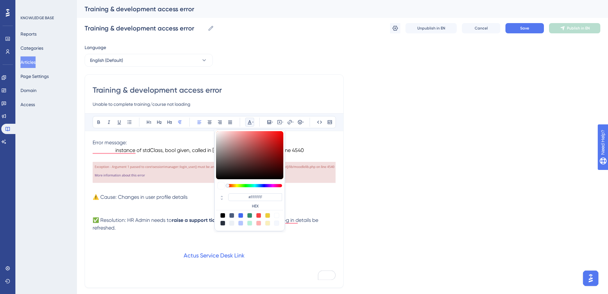
click at [224, 216] on div at bounding box center [222, 215] width 5 height 5
type input "#000000"
click at [110, 149] on span "Exceptioninstance of stdClass, bool given, called in [dirroot]/lib/moodlelib.ph…" at bounding box center [204, 150] width 211 height 6
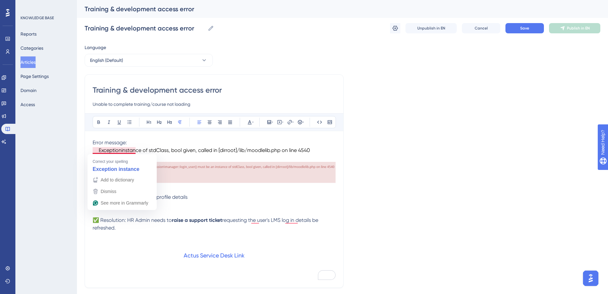
click at [116, 151] on span "Exceptioninstance of stdClass, bool given, called in [dirroot]/lib/moodlelib.ph…" at bounding box center [204, 150] width 211 height 6
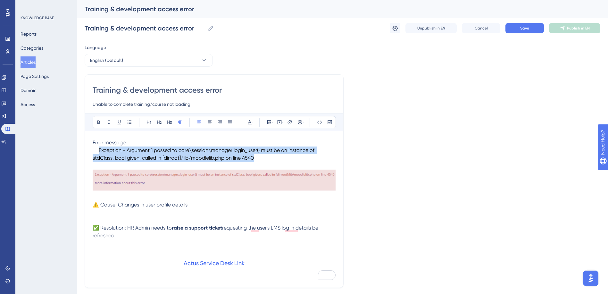
drag, startPoint x: 93, startPoint y: 152, endPoint x: 249, endPoint y: 156, distance: 156.4
click at [249, 156] on p "Error message: Exception - Argument 1 passed to core\session\manager::login_use…" at bounding box center [214, 150] width 243 height 23
click at [254, 123] on button at bounding box center [249, 122] width 9 height 9
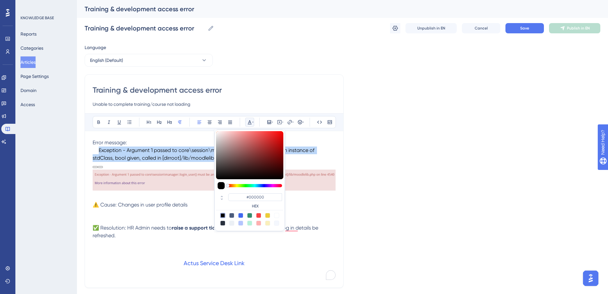
click at [173, 161] on span "Exception - Argument 1 passed to core\session\manager:login_user() must be an i…" at bounding box center [204, 154] width 223 height 14
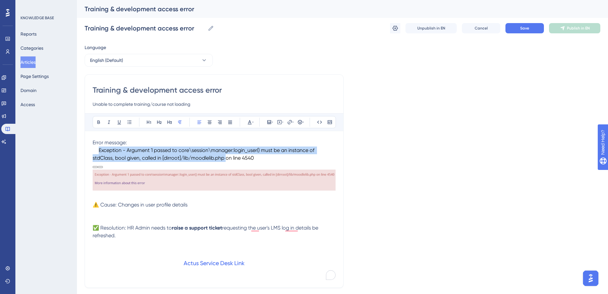
drag, startPoint x: 93, startPoint y: 152, endPoint x: 204, endPoint y: 159, distance: 111.1
click at [204, 159] on span "Exception - Argument 1 passed to core\session\manager:login_user() must be an i…" at bounding box center [204, 154] width 223 height 14
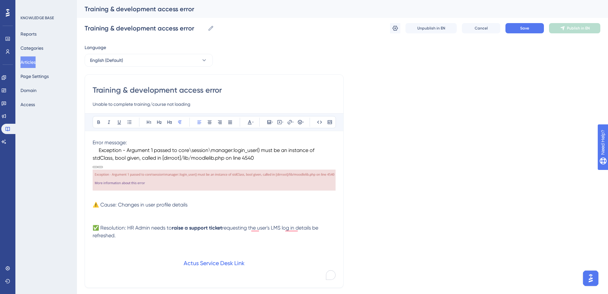
click at [236, 161] on p "Error message: Exception - Argument 1 passed to core\session\manager::login_use…" at bounding box center [214, 150] width 243 height 23
click at [94, 152] on span "Exception - Argument 1 passed to core\session\manager:login_user() must be an i…" at bounding box center [204, 154] width 223 height 14
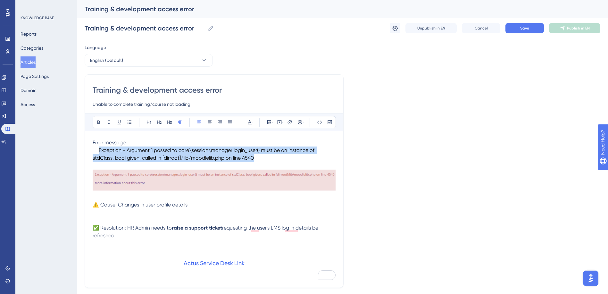
drag, startPoint x: 93, startPoint y: 152, endPoint x: 257, endPoint y: 160, distance: 164.2
click at [257, 161] on p "Error message: Exception - Argument 1 passed to core\session\manager::login_use…" at bounding box center [214, 150] width 243 height 23
click at [252, 122] on icon at bounding box center [252, 122] width 1 height 5
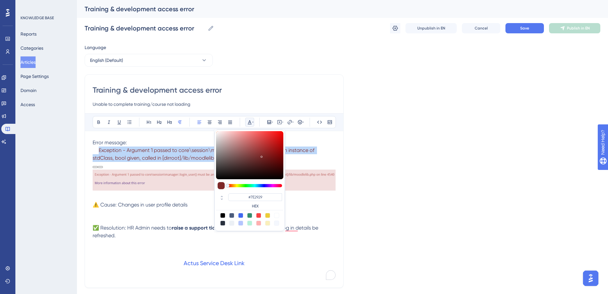
drag, startPoint x: 231, startPoint y: 173, endPoint x: 261, endPoint y: 155, distance: 34.7
click at [261, 155] on div at bounding box center [249, 155] width 67 height 48
click at [262, 156] on div at bounding box center [261, 157] width 2 height 2
drag, startPoint x: 261, startPoint y: 155, endPoint x: 280, endPoint y: 129, distance: 32.3
click at [280, 129] on div "#FF0B0B HEX" at bounding box center [249, 180] width 70 height 102
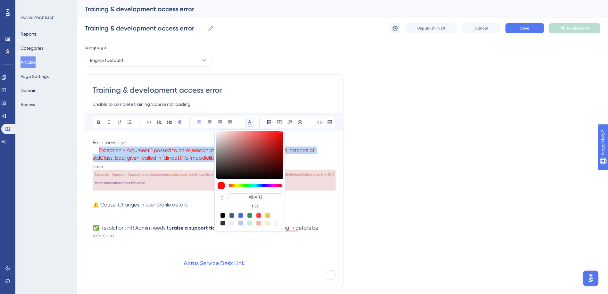
type input "#CC1414"
drag, startPoint x: 280, startPoint y: 131, endPoint x: 276, endPoint y: 141, distance: 10.4
click at [276, 141] on div at bounding box center [276, 142] width 1 height 2
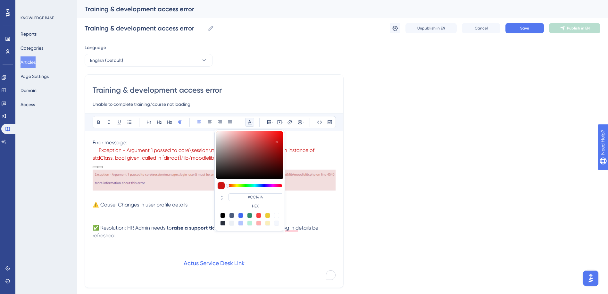
click at [199, 162] on p "To enrich screen reader interactions, please activate Accessibility in Grammarl…" at bounding box center [214, 166] width 243 height 8
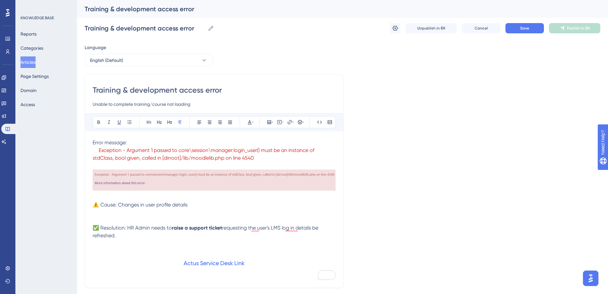
click at [94, 150] on span "Exception - Argument 1 passed to core\session\manager:login_user() must be an i…" at bounding box center [204, 154] width 223 height 14
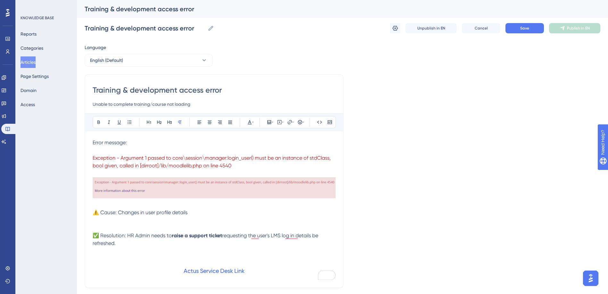
click at [111, 171] on p "To enrich screen reader interactions, please activate Accessibility in Grammarl…" at bounding box center [214, 173] width 243 height 8
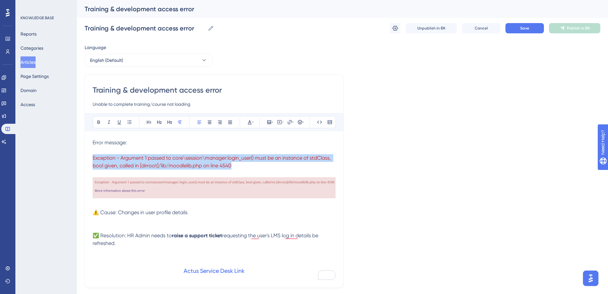
drag, startPoint x: 93, startPoint y: 159, endPoint x: 242, endPoint y: 168, distance: 149.6
click at [242, 168] on p "Exception - Argument 1 passed to core\session\manager:login_user() must be an i…" at bounding box center [214, 161] width 243 height 15
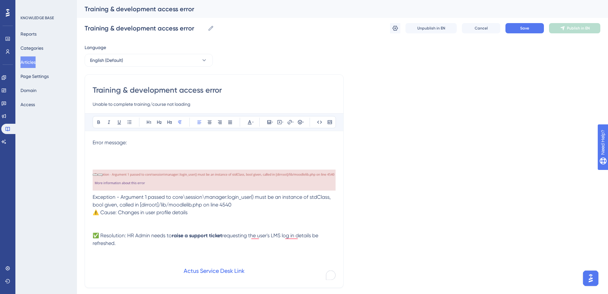
click at [110, 156] on p "To enrich screen reader interactions, please activate Accessibility in Grammarl…" at bounding box center [214, 158] width 243 height 8
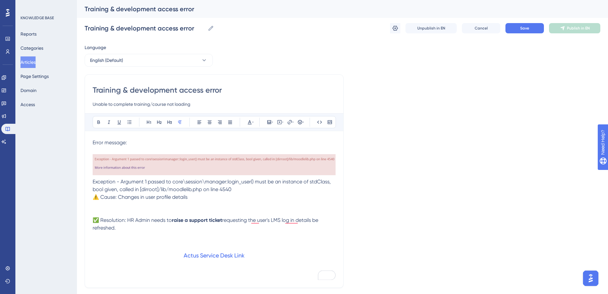
click at [103, 149] on p "To enrich screen reader interactions, please activate Accessibility in Grammarl…" at bounding box center [214, 150] width 243 height 8
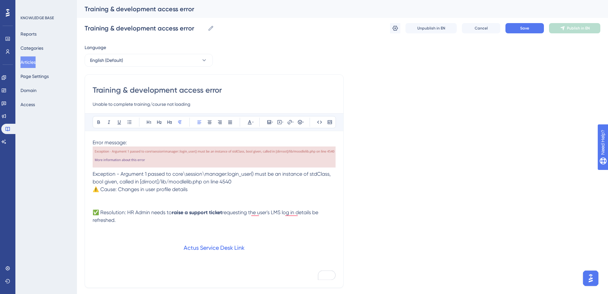
click at [236, 184] on p "Exception - Argument 1 passed to core\session\manager:login_user() must be an i…" at bounding box center [214, 177] width 243 height 15
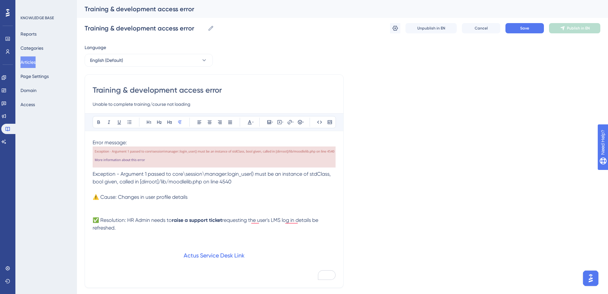
click at [93, 143] on span "Error message:" at bounding box center [110, 142] width 34 height 6
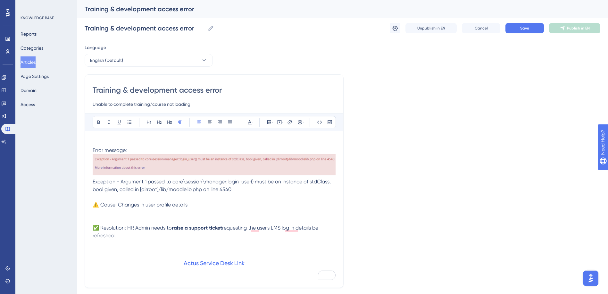
click at [126, 139] on p "To enrich screen reader interactions, please activate Accessibility in Grammarl…" at bounding box center [214, 143] width 243 height 8
click at [304, 28] on button "Save" at bounding box center [524, 28] width 38 height 10
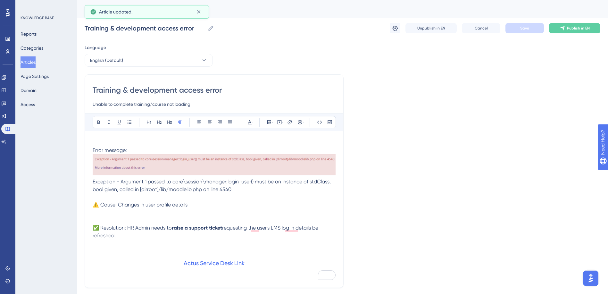
click at [36, 61] on button "Articles" at bounding box center [28, 62] width 15 height 12
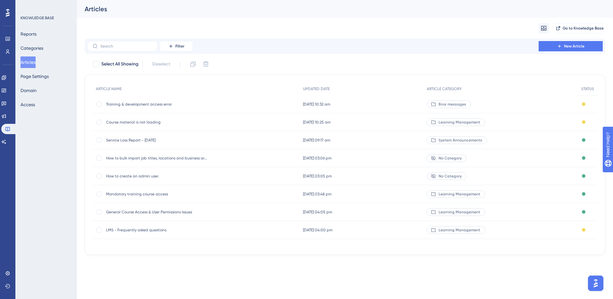
click at [126, 123] on span "Course material is not loading" at bounding box center [157, 122] width 103 height 5
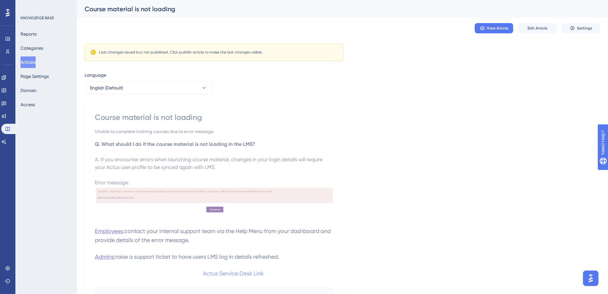
click at [35, 63] on button "Articles" at bounding box center [28, 62] width 15 height 12
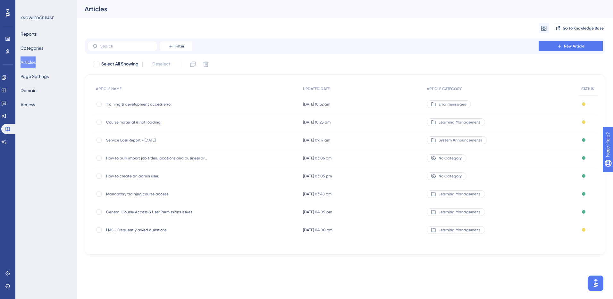
click at [147, 120] on span "Course material is not loading" at bounding box center [157, 122] width 103 height 5
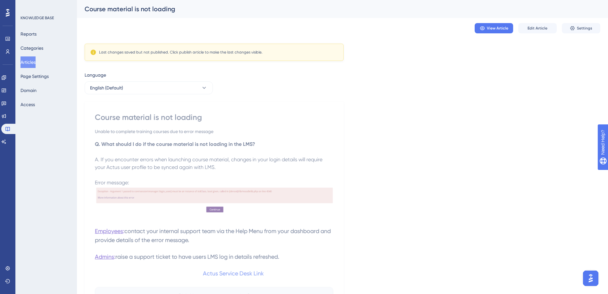
drag, startPoint x: 102, startPoint y: 158, endPoint x: 233, endPoint y: 169, distance: 131.8
click at [233, 169] on p "A. If you encounter errors when launching course material, changes in your logi…" at bounding box center [214, 159] width 238 height 23
copy span "f you encounter errors when launching course material, changes in your login de…"
click at [24, 59] on button "Articles" at bounding box center [28, 62] width 15 height 12
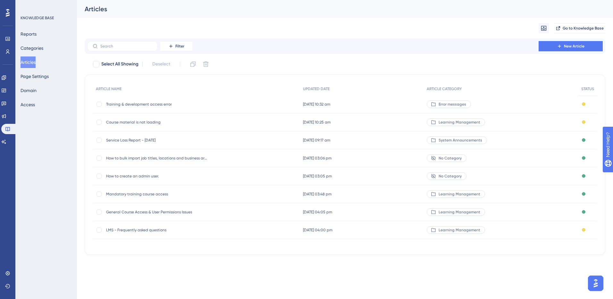
click at [115, 105] on span "Training & development access error" at bounding box center [157, 104] width 103 height 5
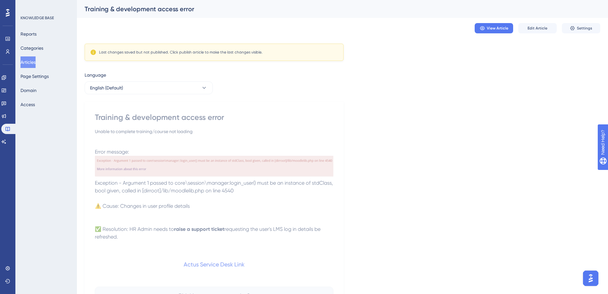
click at [106, 141] on p at bounding box center [214, 144] width 238 height 8
click at [304, 30] on span "Edit Article" at bounding box center [537, 28] width 20 height 5
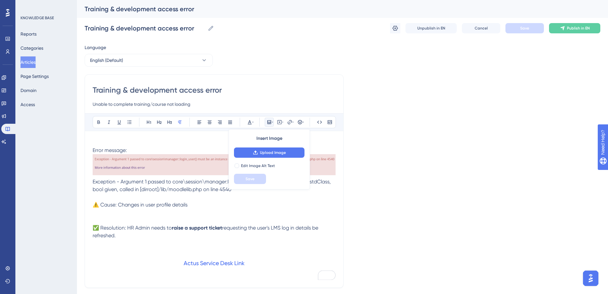
click at [97, 143] on p "To enrich screen reader interactions, please activate Accessibility in Grammarl…" at bounding box center [214, 143] width 243 height 8
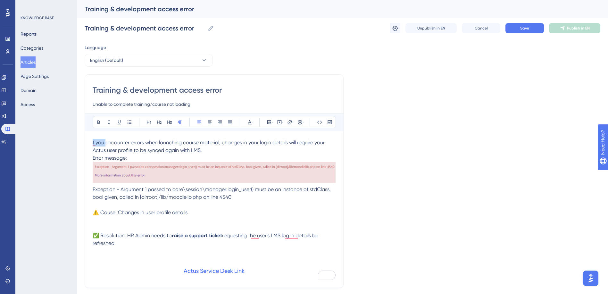
drag, startPoint x: 106, startPoint y: 143, endPoint x: 88, endPoint y: 143, distance: 18.0
click at [88, 143] on div "Training & development access error Unable to complete training/course not load…" at bounding box center [214, 180] width 259 height 213
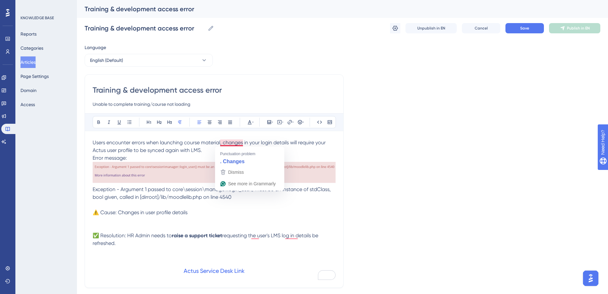
click at [221, 144] on span "Users encounter errors when launching course material, changes in your login de…" at bounding box center [210, 146] width 234 height 14
drag, startPoint x: 223, startPoint y: 143, endPoint x: 309, endPoint y: 153, distance: 86.8
click at [304, 153] on p "Users encounter errors when launching course material, changes in your login de…" at bounding box center [214, 146] width 243 height 15
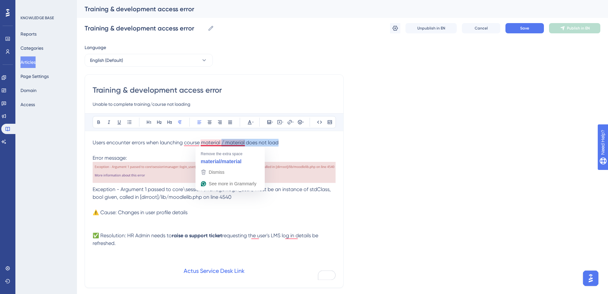
drag, startPoint x: 279, startPoint y: 143, endPoint x: 222, endPoint y: 143, distance: 56.7
click at [222, 143] on p "Users encounter errors when launching course material / material does not load" at bounding box center [214, 143] width 243 height 8
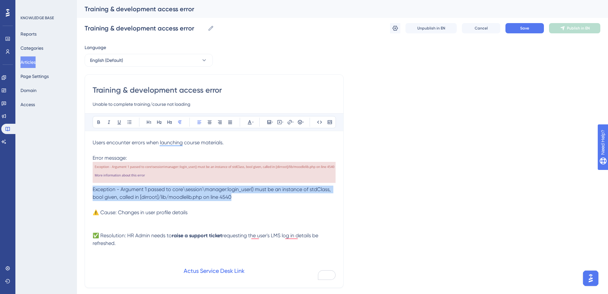
drag, startPoint x: 93, startPoint y: 189, endPoint x: 254, endPoint y: 198, distance: 160.7
click at [254, 198] on p "Exception - Argument 1 passed to core\session\manager:login_user() must be an i…" at bounding box center [214, 193] width 243 height 15
click at [250, 123] on icon at bounding box center [249, 122] width 5 height 5
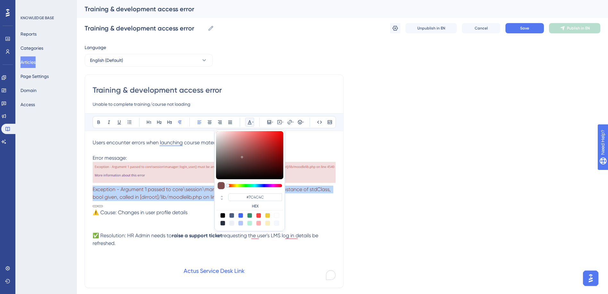
drag, startPoint x: 260, startPoint y: 185, endPoint x: 221, endPoint y: 185, distance: 38.8
click at [221, 185] on div at bounding box center [249, 186] width 67 height 8
type input "#921616"
drag, startPoint x: 243, startPoint y: 155, endPoint x: 273, endPoint y: 152, distance: 30.3
click at [273, 152] on div at bounding box center [249, 155] width 67 height 48
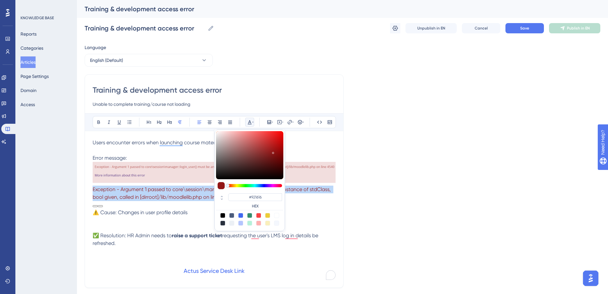
click at [304, 171] on img "To enrich screen reader interactions, please activate Accessibility in Grammarl…" at bounding box center [214, 172] width 243 height 21
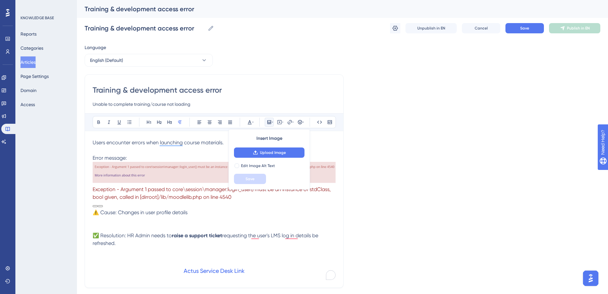
click at [270, 203] on p "To enrich screen reader interactions, please activate Accessibility in Grammarl…" at bounding box center [214, 205] width 243 height 8
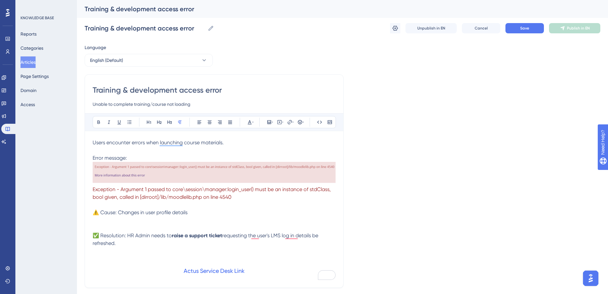
scroll to position [50, 0]
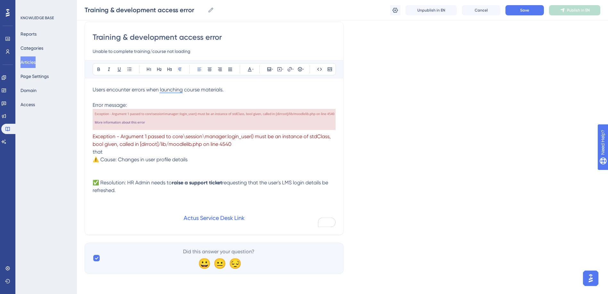
click at [137, 105] on span "Exception - Argument 1 passed to core\session\manager::login_user() must be an" at bounding box center [222, 105] width 190 height 6
click at [129, 105] on span "Exception - Argument 1 passed to core\session\manager::login_user() must be an" at bounding box center [222, 105] width 190 height 6
click at [120, 105] on span "Error message:" at bounding box center [110, 105] width 34 height 6
click at [126, 105] on span "Error message:" at bounding box center [110, 105] width 34 height 6
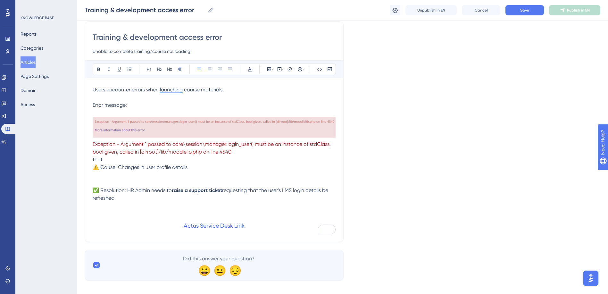
click at [202, 162] on p "that" at bounding box center [214, 160] width 243 height 8
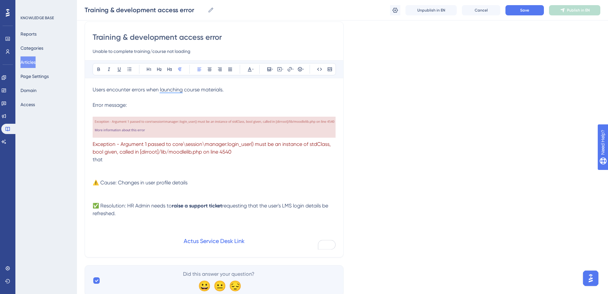
drag, startPoint x: 105, startPoint y: 159, endPoint x: 89, endPoint y: 160, distance: 16.0
click at [89, 160] on div "Training & development access error Unable to complete training/course not load…" at bounding box center [214, 139] width 259 height 236
click at [149, 243] on h3 "Actus Service Desk Link" at bounding box center [214, 241] width 243 height 17
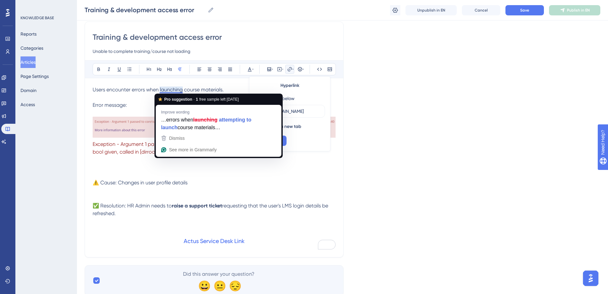
scroll to position [0, 0]
click at [136, 95] on p "To enrich screen reader interactions, please activate Accessibility in Grammarl…" at bounding box center [214, 98] width 243 height 8
click at [159, 91] on span "Users encounter errors when launching course materials." at bounding box center [158, 90] width 131 height 6
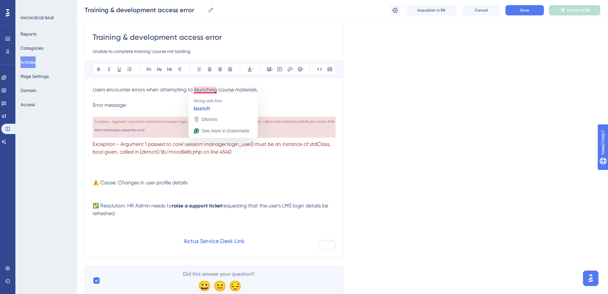
click at [215, 91] on span "Users encounter errors when attempting to launching course materials." at bounding box center [175, 90] width 165 height 6
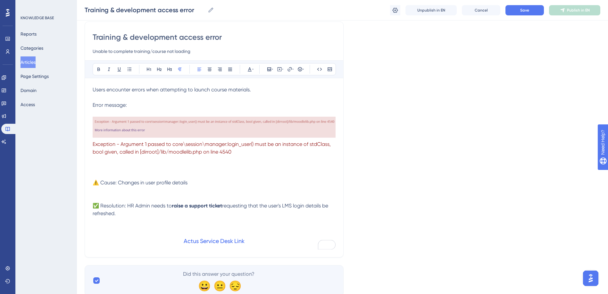
click at [255, 90] on p "Users encounter errors when attempting to launch course materials." at bounding box center [214, 90] width 243 height 8
click at [304, 9] on span "Save" at bounding box center [524, 10] width 9 height 5
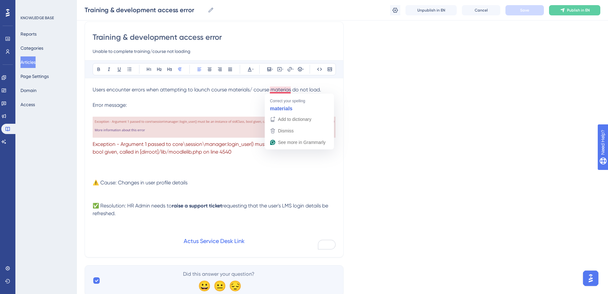
click at [288, 91] on span "Users encounter errors when attempting to launch course materials/ course mater…" at bounding box center [207, 90] width 228 height 6
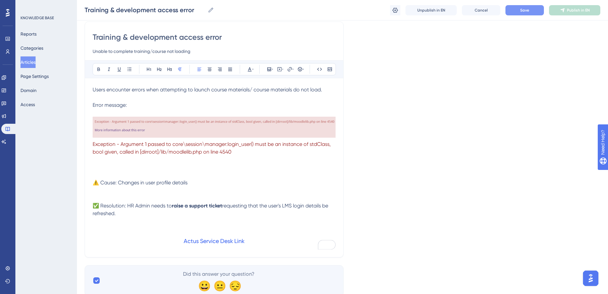
click at [304, 12] on button "Save" at bounding box center [524, 10] width 38 height 10
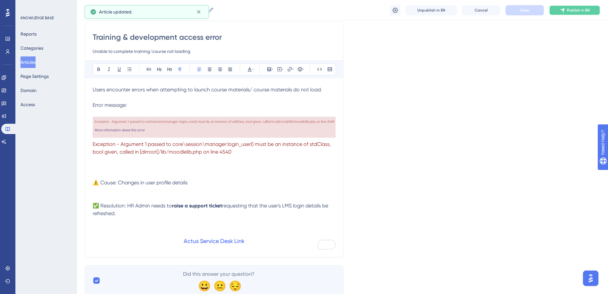
click at [304, 13] on button "Publish in EN" at bounding box center [574, 10] width 51 height 10
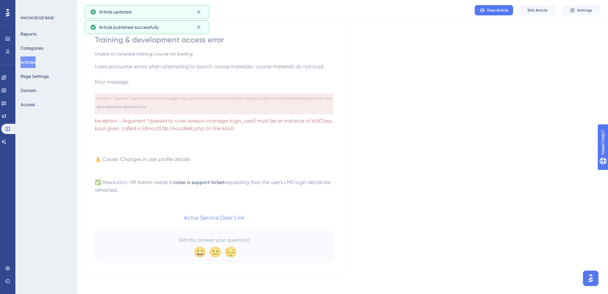
scroll to position [47, 0]
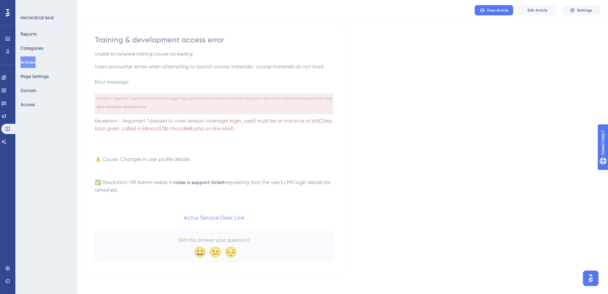
click at [30, 62] on button "Articles" at bounding box center [28, 62] width 15 height 12
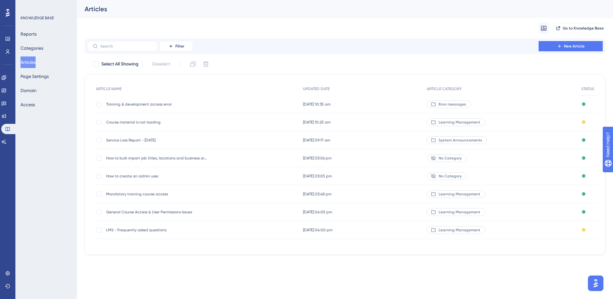
click at [120, 124] on span "Course material is not loading" at bounding box center [157, 122] width 103 height 5
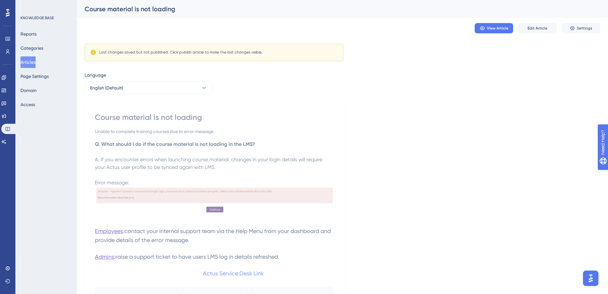
click at [35, 63] on button "Articles" at bounding box center [28, 62] width 15 height 12
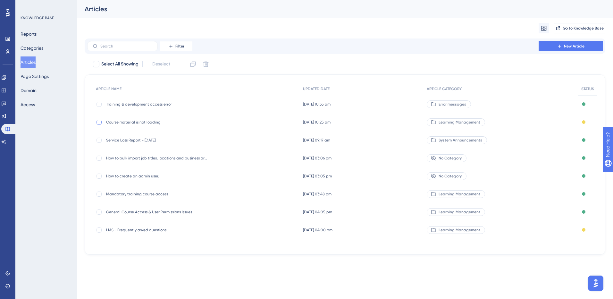
click at [100, 123] on div at bounding box center [98, 122] width 5 height 5
click at [209, 65] on icon at bounding box center [205, 64] width 5 height 5
checkbox input "false"
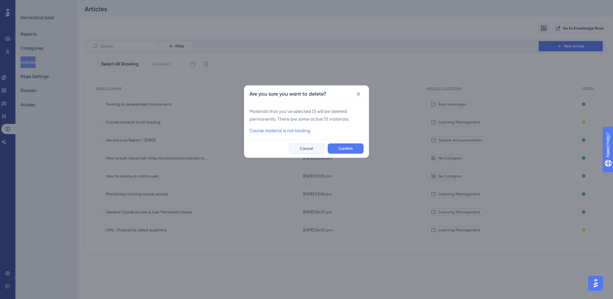
click at [304, 148] on span "Cancel" at bounding box center [306, 148] width 13 height 5
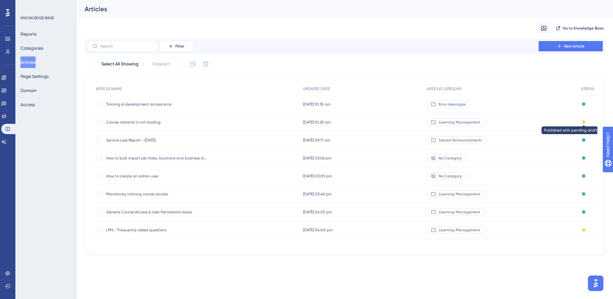
click at [304, 122] on div at bounding box center [584, 122] width 4 height 4
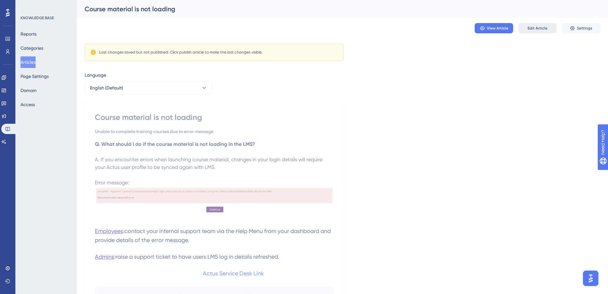
click at [304, 29] on button "Edit Article" at bounding box center [537, 28] width 38 height 10
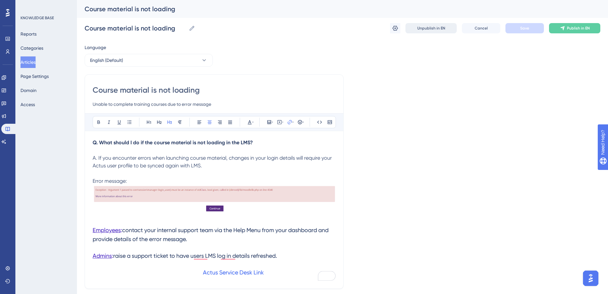
click at [304, 31] on button "Unpublish in EN" at bounding box center [430, 28] width 51 height 10
click at [33, 61] on button "Articles" at bounding box center [28, 62] width 15 height 12
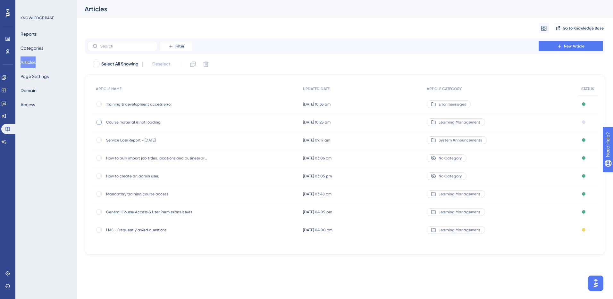
click at [97, 121] on div at bounding box center [98, 122] width 5 height 5
click at [205, 65] on icon at bounding box center [205, 64] width 6 height 6
checkbox input "false"
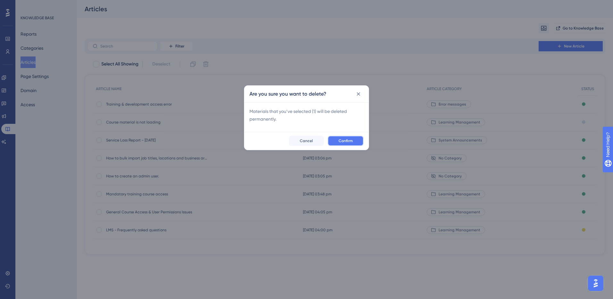
click at [304, 142] on span "Confirm" at bounding box center [345, 140] width 14 height 5
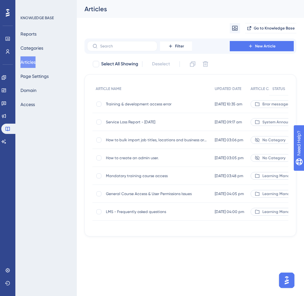
click at [126, 195] on span "General Course Access & User Permissions Issues" at bounding box center [157, 193] width 103 height 5
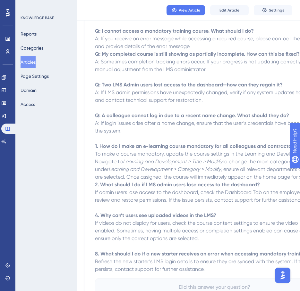
scroll to position [61, 0]
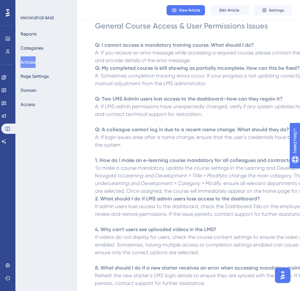
click at [173, 143] on p "Q: A colleague cannot log in due to a recent name change. What should they do? …" at bounding box center [214, 160] width 238 height 69
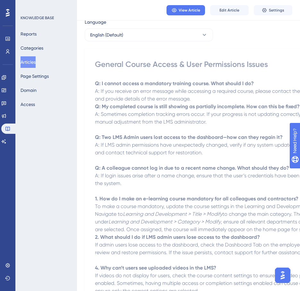
scroll to position [0, 0]
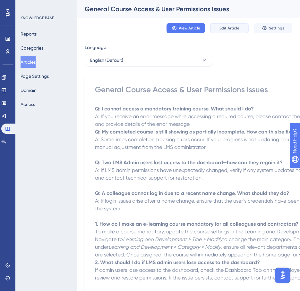
click at [226, 26] on span "Edit Article" at bounding box center [229, 28] width 20 height 5
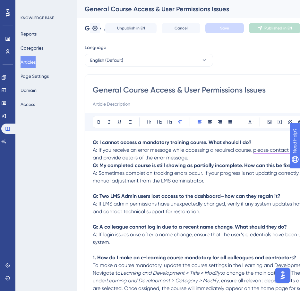
drag, startPoint x: 266, startPoint y: 92, endPoint x: 191, endPoint y: 92, distance: 75.6
click at [191, 92] on input "General Course Access & User Permissions Issues" at bounding box center [214, 90] width 243 height 10
click at [205, 90] on input "General Course Access & User Permissions Issues" at bounding box center [214, 90] width 243 height 10
drag, startPoint x: 243, startPoint y: 91, endPoint x: 177, endPoint y: 91, distance: 65.7
click at [177, 91] on input "General Course Access & User Permissions Issues" at bounding box center [214, 90] width 243 height 10
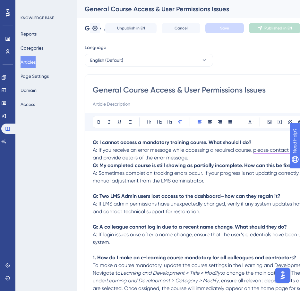
type input "General Course Access Issues"
type input "General Course AccessIssues"
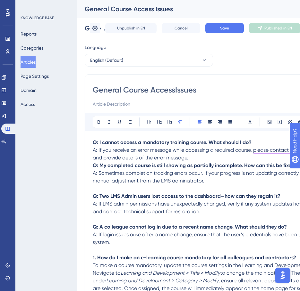
type input "General Course AccessIssues"
type input "General Course Access Issues"
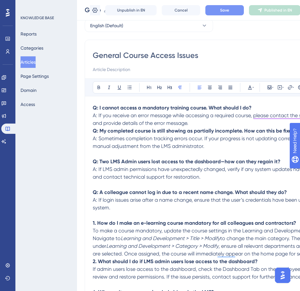
type input "General Course Access Issues"
click at [223, 12] on span "Save" at bounding box center [224, 10] width 9 height 5
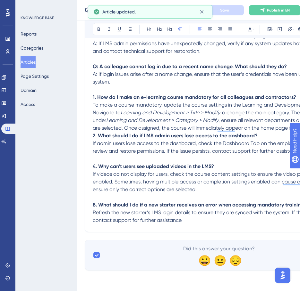
scroll to position [126, 0]
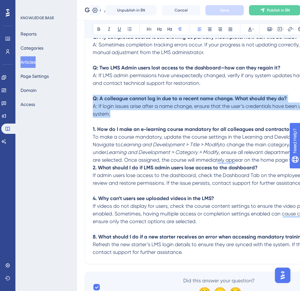
drag, startPoint x: 93, startPoint y: 101, endPoint x: 156, endPoint y: 116, distance: 64.9
click at [156, 116] on p "Q: A colleague cannot log in due to a recent name change. What should they do? …" at bounding box center [214, 129] width 243 height 69
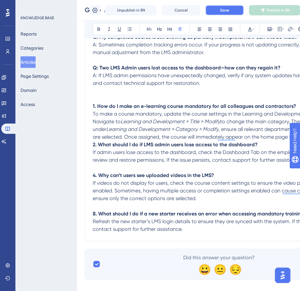
click at [222, 11] on span "Save" at bounding box center [224, 10] width 9 height 5
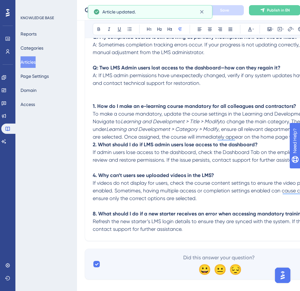
click at [35, 62] on button "Articles" at bounding box center [28, 62] width 15 height 12
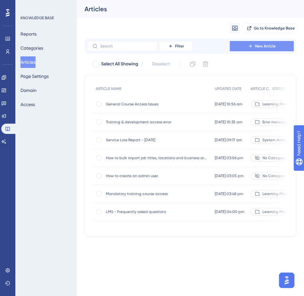
click at [238, 46] on button "New Article" at bounding box center [262, 46] width 64 height 10
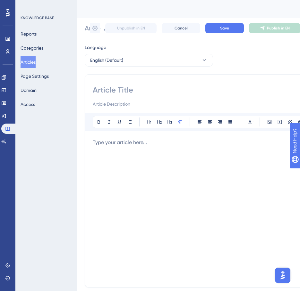
click at [104, 151] on div "To enrich screen reader interactions, please activate Accessibility in Grammarl…" at bounding box center [214, 209] width 243 height 141
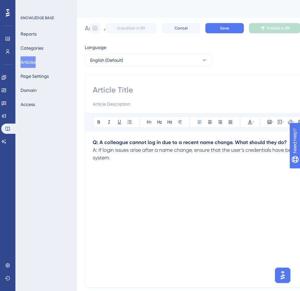
click at [105, 91] on input at bounding box center [214, 90] width 243 height 10
type input "A"
type input "Ace"
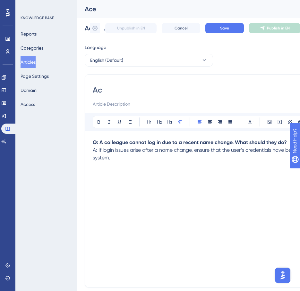
type input "A"
type input "Access"
type input "Access Issues"
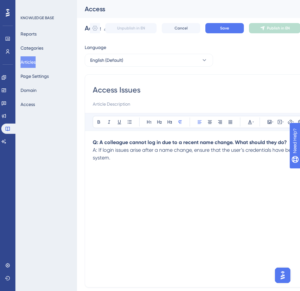
type input "Access Issues"
click at [219, 32] on button "Save" at bounding box center [224, 28] width 38 height 10
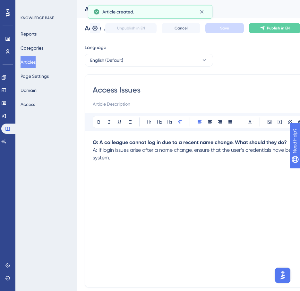
click at [36, 61] on button "Articles" at bounding box center [28, 62] width 15 height 12
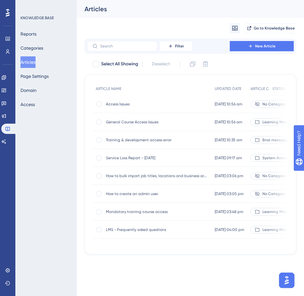
click at [125, 124] on span "General Course Access Issues" at bounding box center [157, 122] width 103 height 5
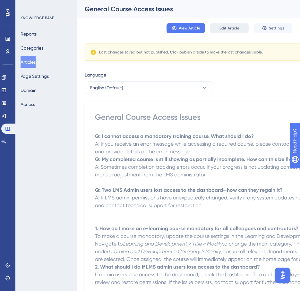
click at [222, 30] on span "Edit Article" at bounding box center [229, 28] width 20 height 5
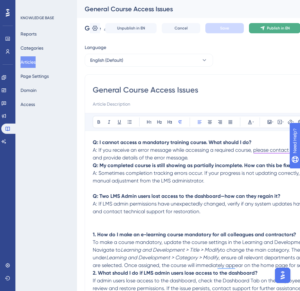
click at [263, 27] on icon at bounding box center [262, 28] width 4 height 4
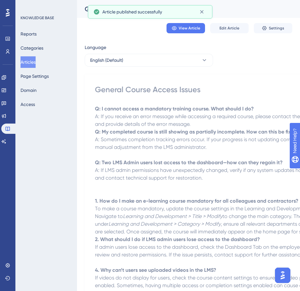
click at [36, 64] on button "Articles" at bounding box center [28, 62] width 15 height 12
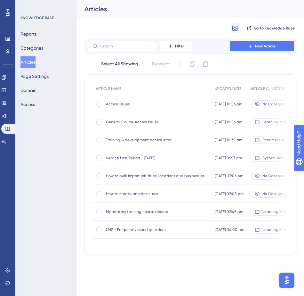
click at [121, 210] on span "Mandatory training course access" at bounding box center [157, 211] width 103 height 5
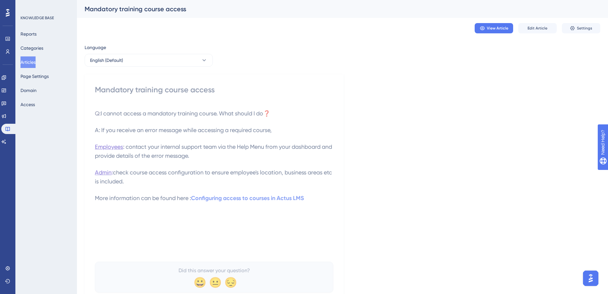
click at [29, 61] on button "Articles" at bounding box center [28, 62] width 15 height 12
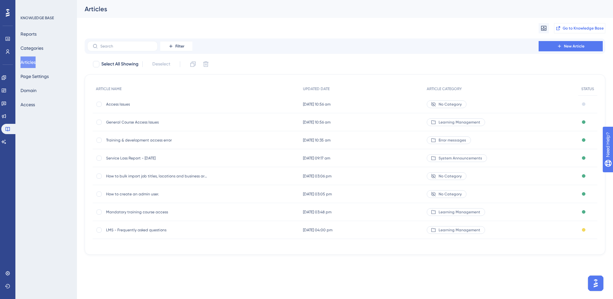
click at [304, 28] on span "Go to Knowledge Base" at bounding box center [582, 28] width 41 height 5
click at [91, 213] on div "ARTICLE NAME UPDATED DATE ARTICLE CATEGORY STATUS Access Issues Access Issues […" at bounding box center [345, 164] width 520 height 180
click at [112, 213] on span "Mandatory training course access" at bounding box center [157, 211] width 103 height 5
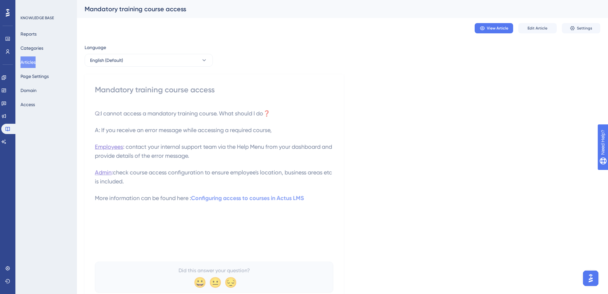
click at [31, 62] on button "Articles" at bounding box center [28, 62] width 15 height 12
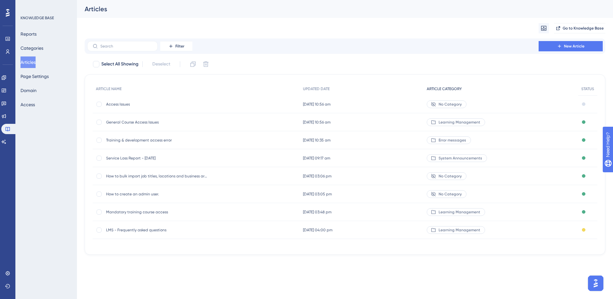
click at [304, 88] on span "ARTICLE CATEGORY" at bounding box center [443, 88] width 35 height 5
click at [108, 47] on input "text" at bounding box center [126, 46] width 52 height 4
click at [185, 48] on button "Filter" at bounding box center [176, 46] width 32 height 10
click at [183, 105] on span "Category" at bounding box center [179, 103] width 20 height 8
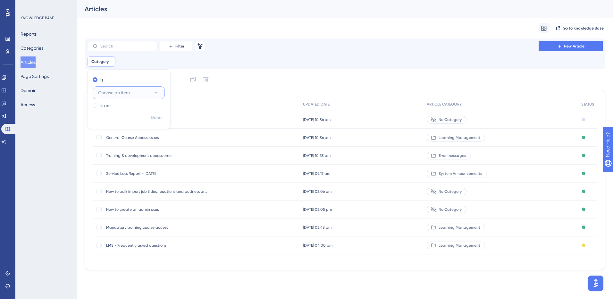
click at [138, 92] on button "Choose an item" at bounding box center [129, 92] width 72 height 13
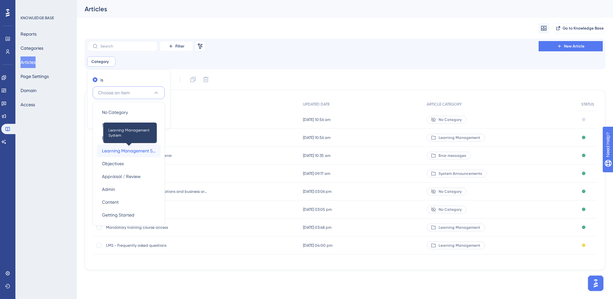
click at [137, 150] on span "Learning Management System" at bounding box center [129, 151] width 54 height 8
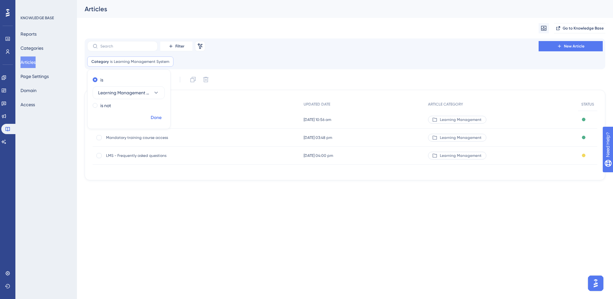
click at [151, 122] on button "Done" at bounding box center [156, 118] width 18 height 12
click at [131, 140] on span "Mandatory training course access" at bounding box center [157, 137] width 103 height 5
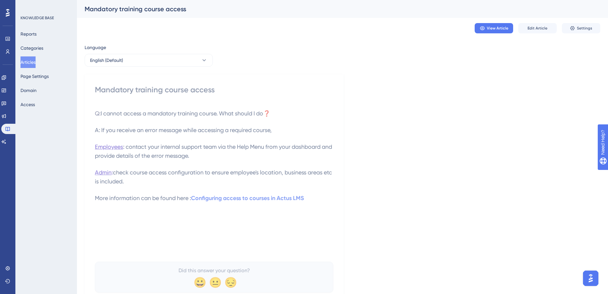
click at [31, 64] on button "Articles" at bounding box center [28, 62] width 15 height 12
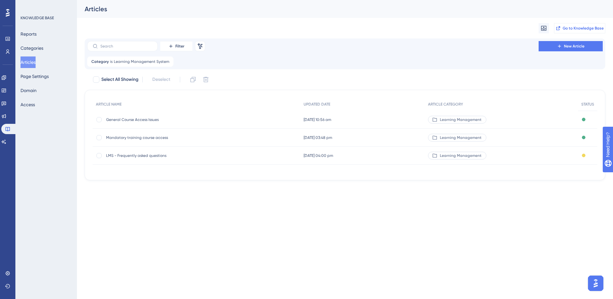
click at [304, 28] on span "Go to Knowledge Base" at bounding box center [582, 28] width 41 height 5
